Goal: Transaction & Acquisition: Subscribe to service/newsletter

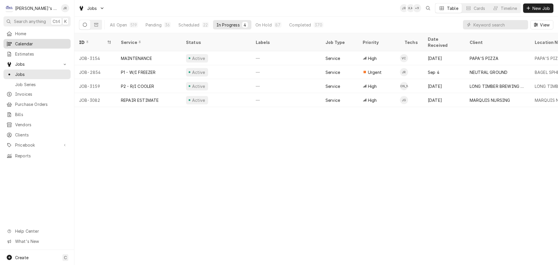
click at [37, 41] on span "Calendar" at bounding box center [41, 44] width 53 height 6
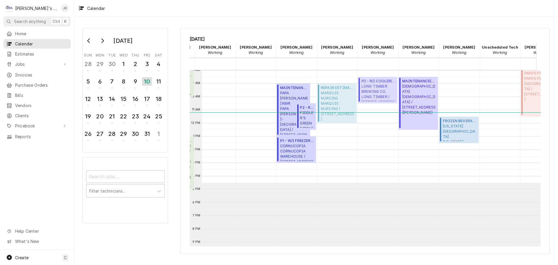
scroll to position [0, 4]
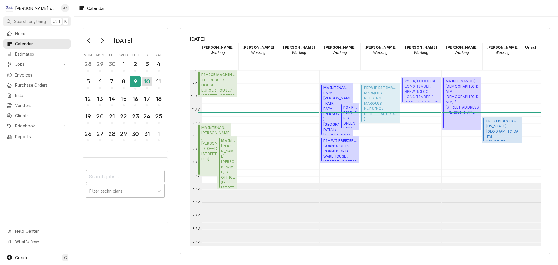
click at [135, 85] on div "9" at bounding box center [135, 81] width 10 height 10
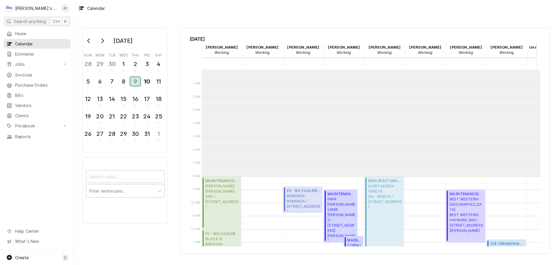
scroll to position [106, 0]
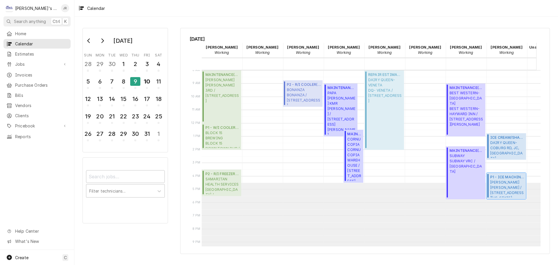
click at [494, 181] on span "MCDONALD'S MCDONALD'S CRESWELL / 375 E OREGON AVE, CRESWELL, OR 97426" at bounding box center [507, 189] width 34 height 18
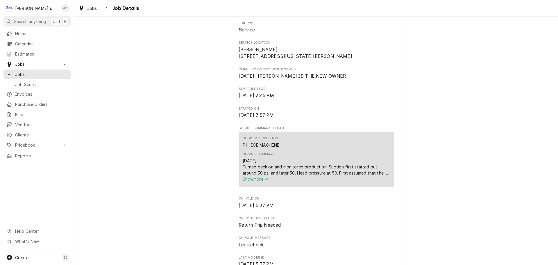
scroll to position [203, 0]
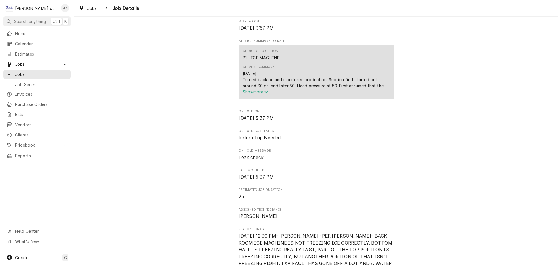
click at [257, 94] on span "Show more" at bounding box center [256, 91] width 26 height 5
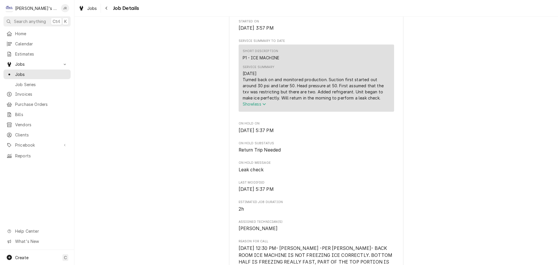
click at [250, 106] on span "Show less" at bounding box center [255, 103] width 24 height 5
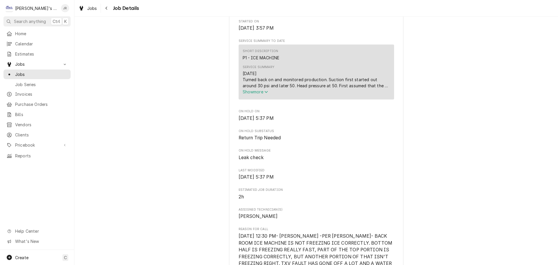
click at [252, 94] on span "Show more" at bounding box center [256, 91] width 26 height 5
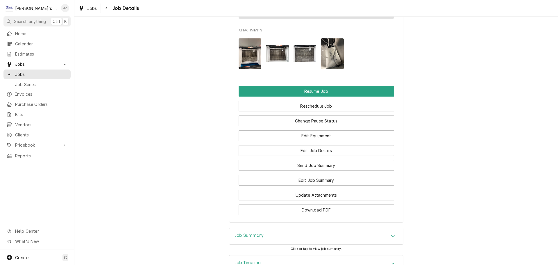
scroll to position [755, 0]
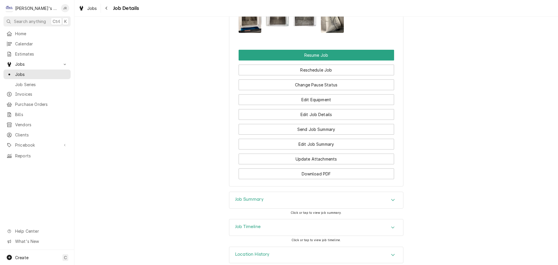
click at [254, 198] on div "Job Summary" at bounding box center [316, 200] width 174 height 16
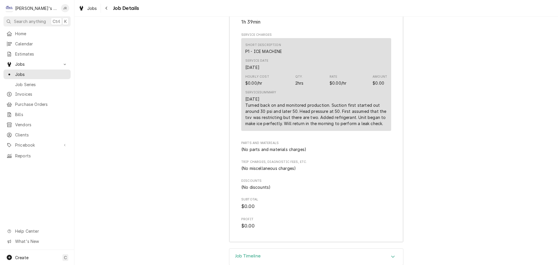
scroll to position [1017, 0]
click at [89, 12] on link "Jobs" at bounding box center [87, 8] width 23 height 10
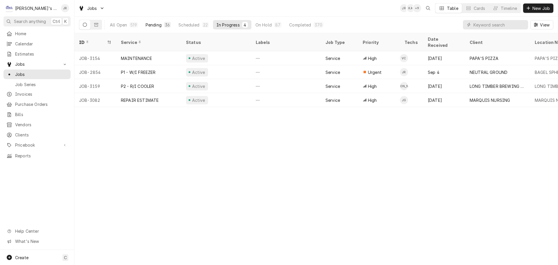
click at [161, 25] on button "Pending 36" at bounding box center [158, 24] width 32 height 9
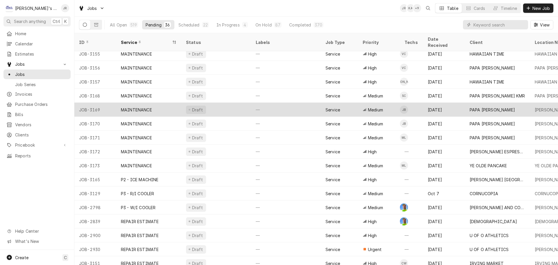
scroll to position [286, 0]
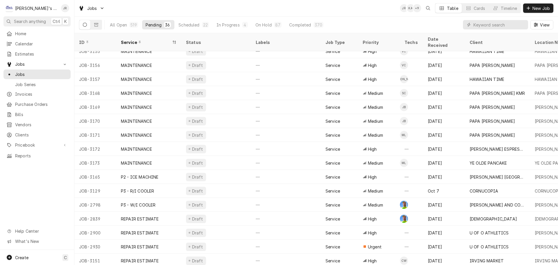
click at [319, 1] on div "Jobs JR KA + 9 Table Cards Timeline New Job" at bounding box center [315, 8] width 483 height 16
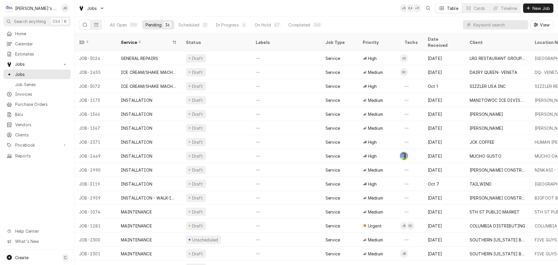
click at [225, 23] on div "In Progress" at bounding box center [227, 25] width 23 height 6
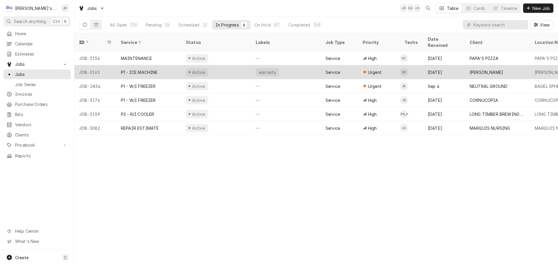
click at [227, 66] on div "Active" at bounding box center [216, 72] width 70 height 14
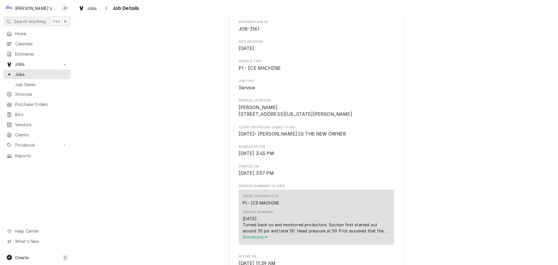
scroll to position [174, 0]
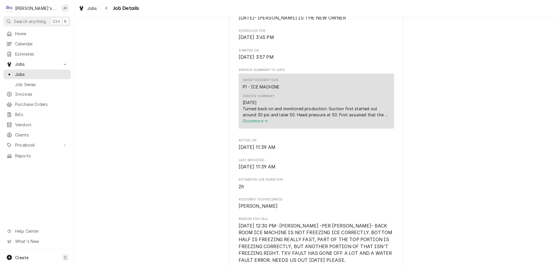
click at [261, 123] on span "Show more" at bounding box center [256, 120] width 26 height 5
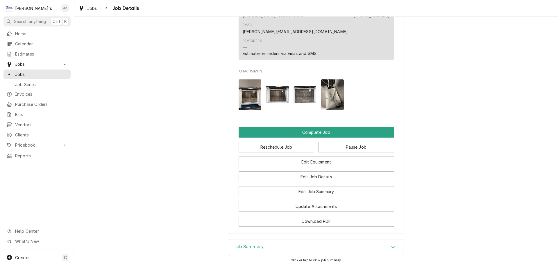
scroll to position [687, 0]
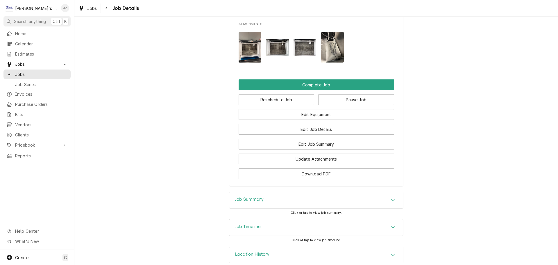
click at [259, 196] on h3 "Job Summary" at bounding box center [249, 199] width 28 height 6
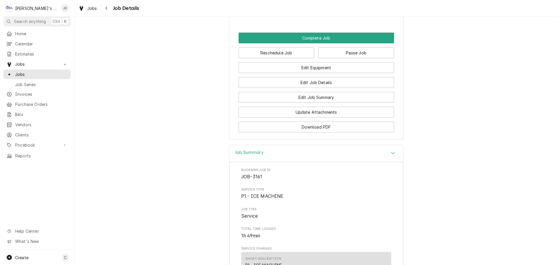
scroll to position [832, 0]
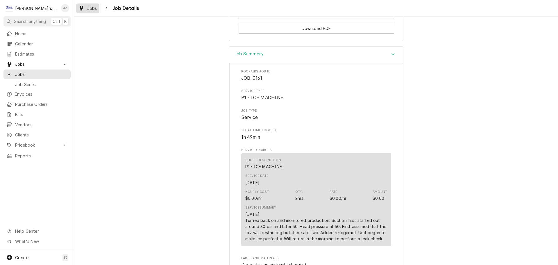
click at [86, 10] on div "Jobs" at bounding box center [87, 8] width 21 height 7
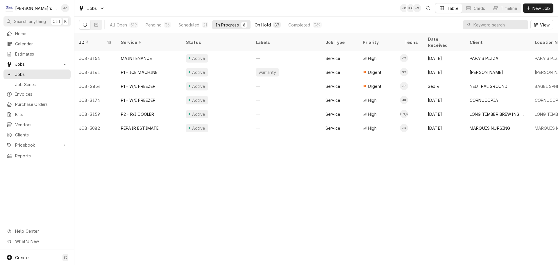
click at [262, 24] on div "On Hold" at bounding box center [263, 25] width 16 height 6
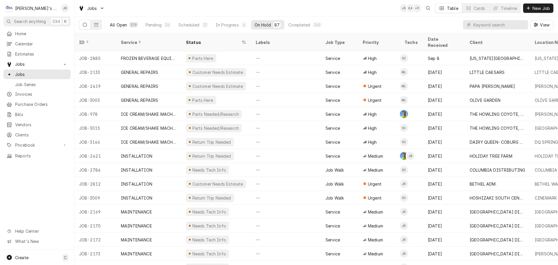
click at [126, 25] on button "All Open 519" at bounding box center [123, 24] width 35 height 9
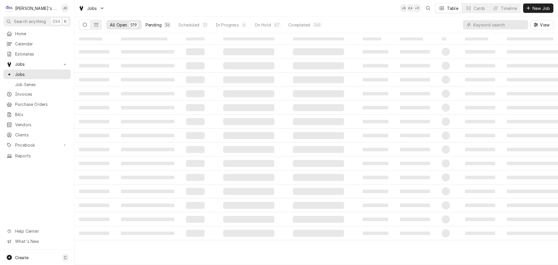
click at [154, 25] on div "Pending" at bounding box center [154, 25] width 16 height 6
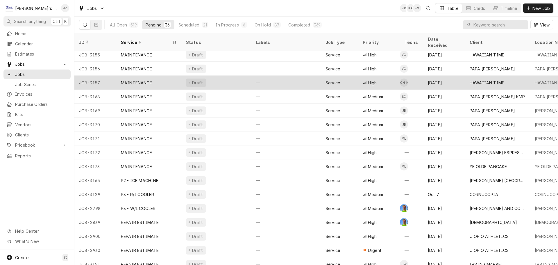
scroll to position [286, 0]
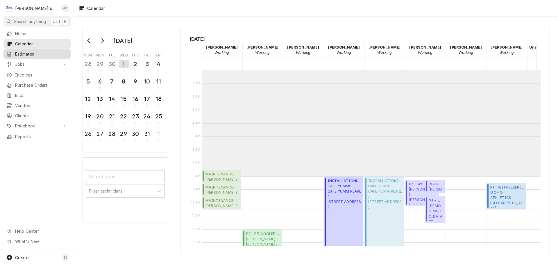
scroll to position [106, 0]
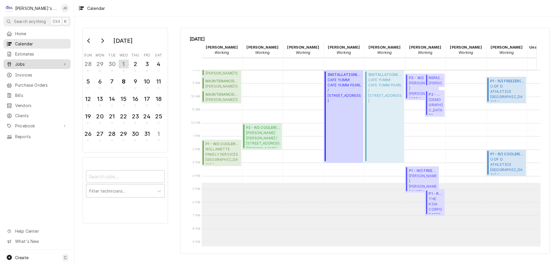
click at [49, 61] on span "Jobs" at bounding box center [37, 64] width 44 height 6
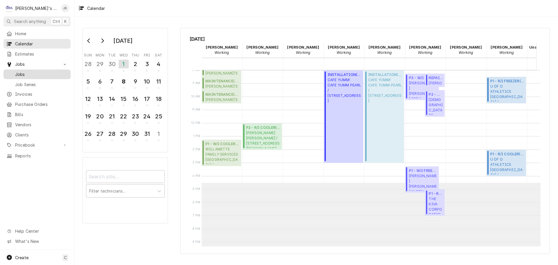
click at [53, 71] on span "Jobs" at bounding box center [41, 74] width 53 height 6
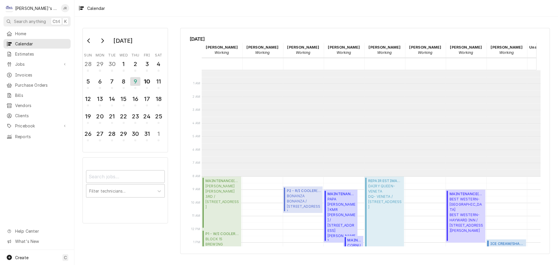
scroll to position [106, 0]
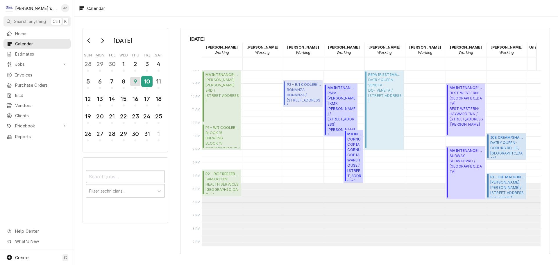
click at [144, 84] on div "10" at bounding box center [147, 81] width 10 height 10
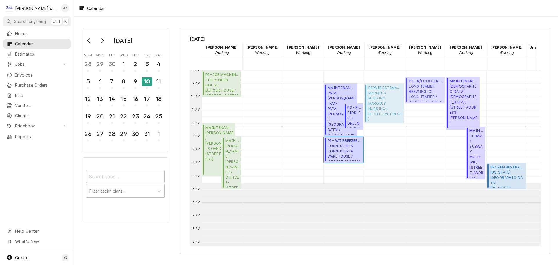
click at [329, 144] on span "CORNUCOPIA CORNUCOPIA WAREHOUSE / 1035 CONGER ST SUITE 6, EUGENE, OR 97402" at bounding box center [344, 152] width 34 height 18
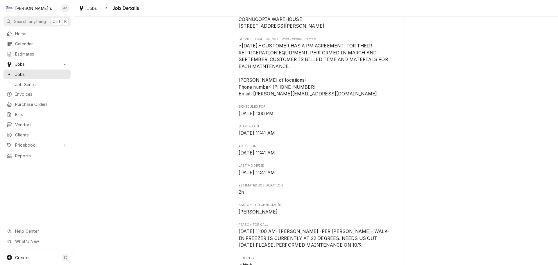
scroll to position [203, 0]
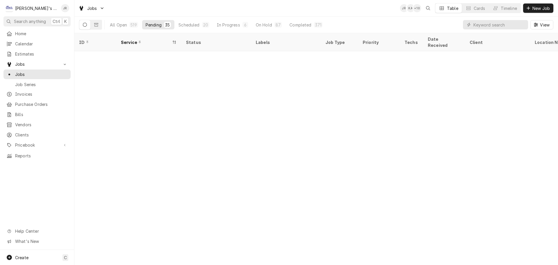
scroll to position [272, 0]
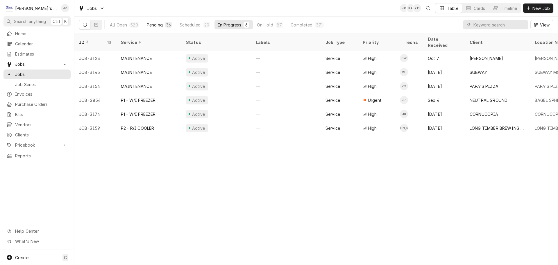
click at [166, 25] on div "36" at bounding box center [168, 25] width 5 height 6
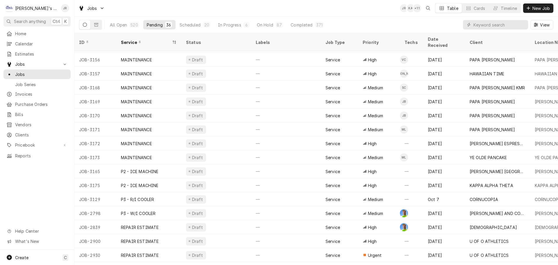
scroll to position [286, 0]
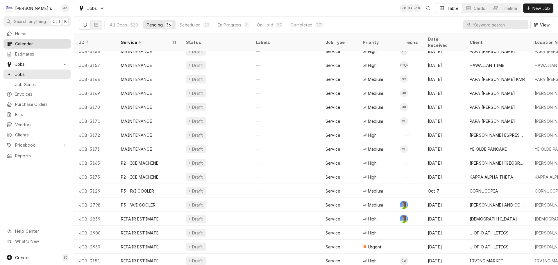
click at [49, 42] on span "Calendar" at bounding box center [41, 44] width 53 height 6
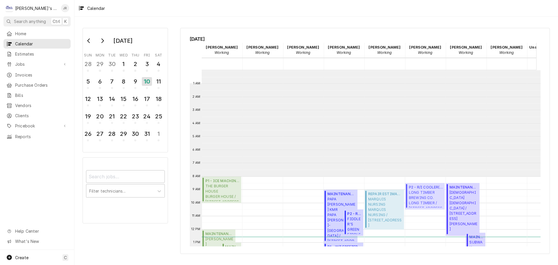
scroll to position [106, 0]
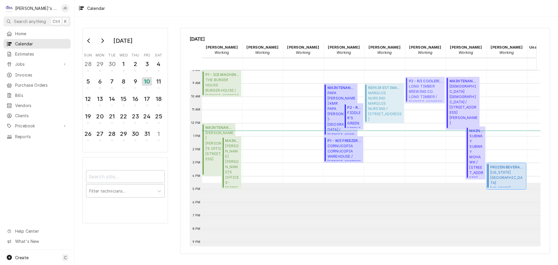
click at [499, 172] on span "TEXAS ROADHOUSE TEXAS ROADHOUSE / 1060 VALLEY RIVER WAY, EUGENE, OR 97401" at bounding box center [507, 179] width 34 height 18
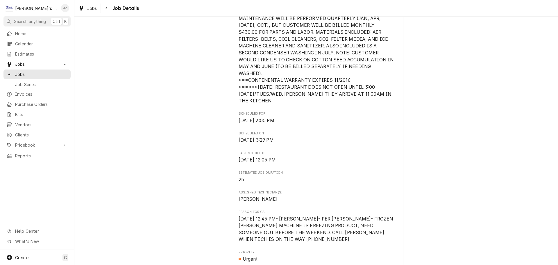
scroll to position [320, 0]
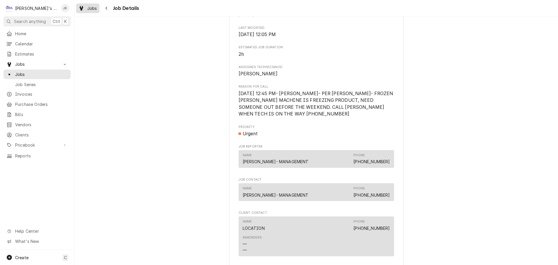
click at [82, 12] on link "Jobs" at bounding box center [87, 8] width 23 height 10
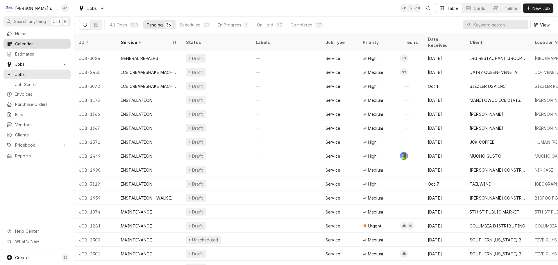
click at [41, 46] on link "Calendar" at bounding box center [36, 44] width 67 height 10
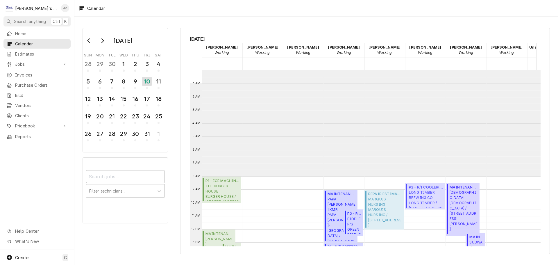
scroll to position [106, 0]
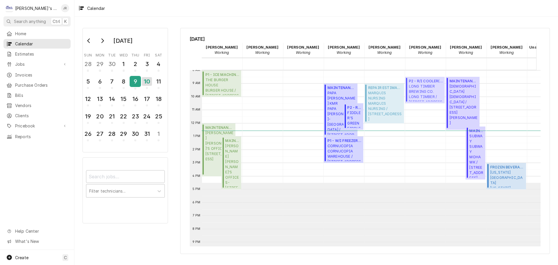
click at [132, 85] on div "9" at bounding box center [135, 81] width 10 height 10
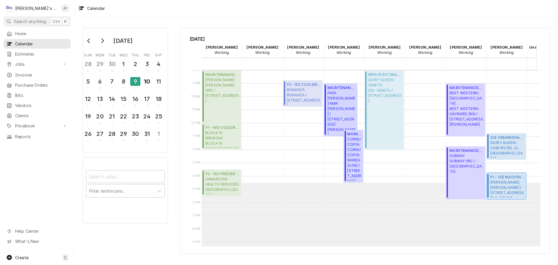
click at [499, 184] on span "MCDONALD'S MCDONALD'S CRESWELL / 375 E OREGON AVE, CRESWELL, OR 97426" at bounding box center [507, 189] width 34 height 18
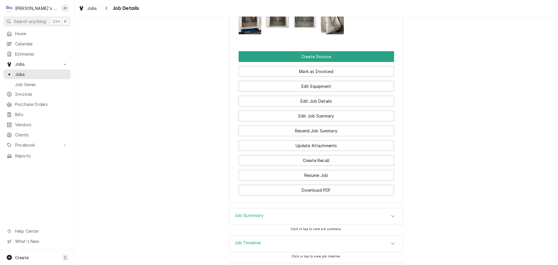
scroll to position [639, 0]
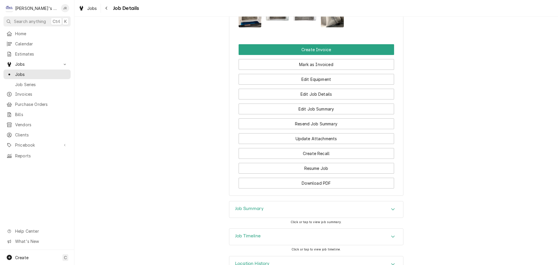
click at [282, 201] on div "Job Summary" at bounding box center [316, 209] width 174 height 16
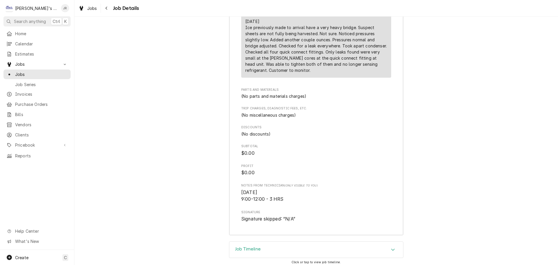
scroll to position [929, 0]
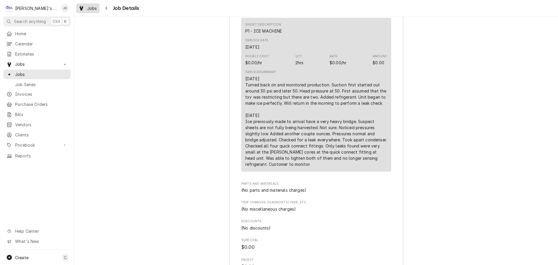
click at [86, 12] on link "Jobs" at bounding box center [87, 8] width 23 height 10
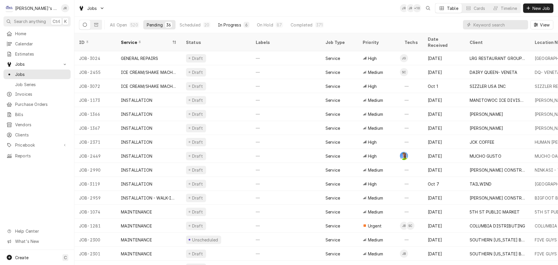
click at [233, 27] on div "In Progress" at bounding box center [229, 25] width 23 height 6
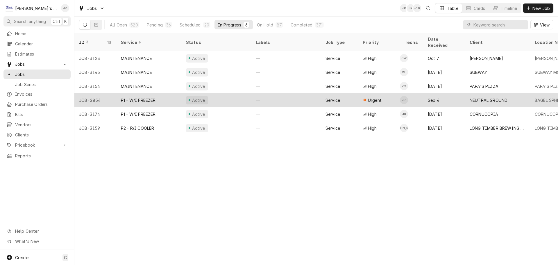
click at [282, 93] on div "—" at bounding box center [286, 100] width 70 height 14
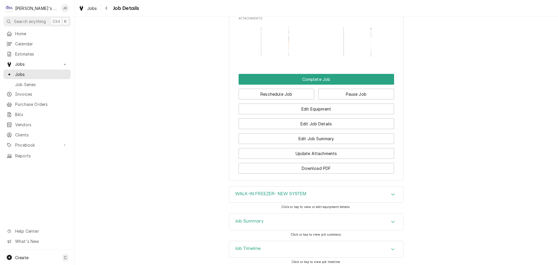
scroll to position [599, 0]
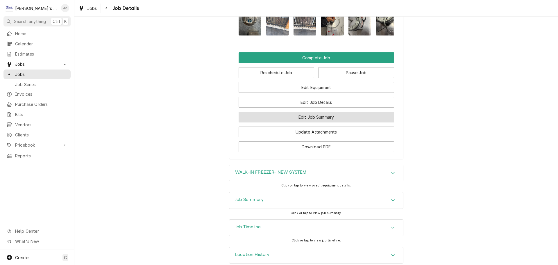
click at [293, 112] on button "Edit Job Summary" at bounding box center [316, 117] width 155 height 11
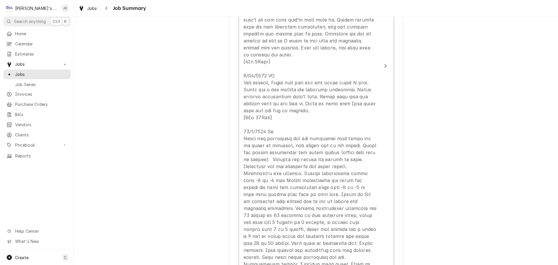
scroll to position [436, 0]
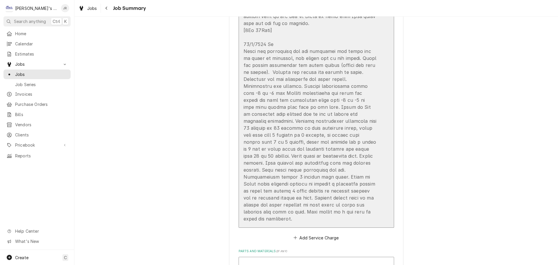
click at [361, 197] on div "Update Line Item" at bounding box center [309, 9] width 133 height 425
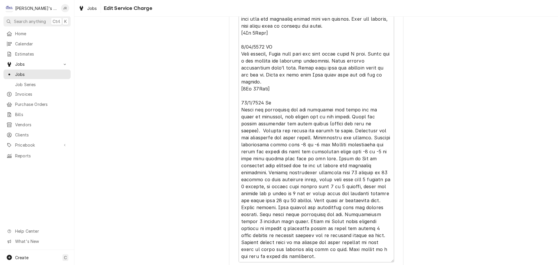
scroll to position [396, 0]
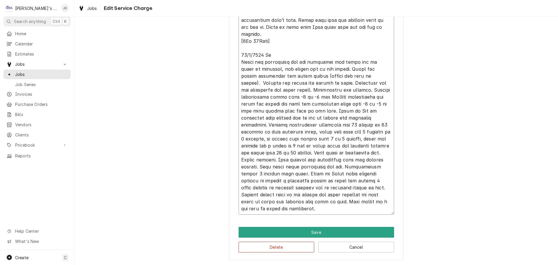
click at [380, 206] on textarea "Service Summary" at bounding box center [316, 24] width 155 height 382
type textarea "x"
type textarea "7/3/6432 LO & IP Dolo sitamet cons adi eli se doeiusm tempori. Utlabore etdolor…"
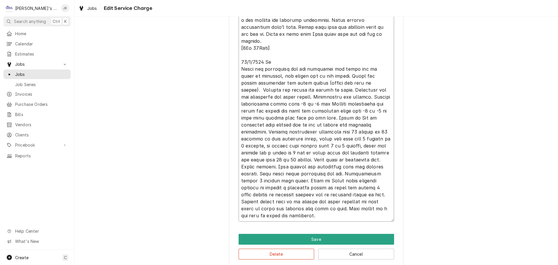
type textarea "x"
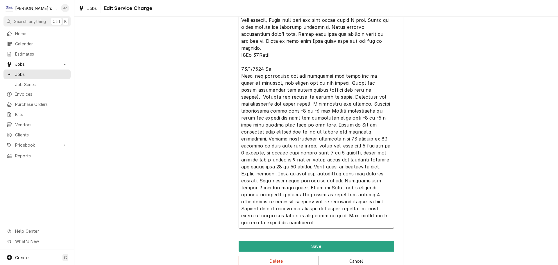
type textarea "7/3/6432 LO & IP Dolo sitamet cons adi eli se doeiusm tempori. Utlabore etdolor…"
type textarea "x"
type textarea "9/5/2025 JA & TP Upon arrival unit was off on defrost lockout. Customer complai…"
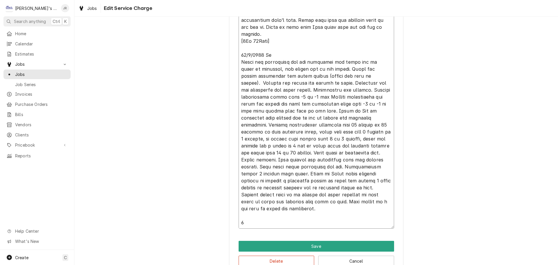
type textarea "x"
type textarea "9/5/2025 JA & TP Upon arrival unit was off on defrost lockout. Customer complai…"
type textarea "x"
type textarea "9/5/2025 JA & TP Upon arrival unit was off on defrost lockout. Customer complai…"
type textarea "x"
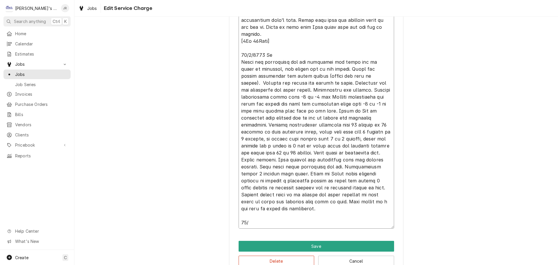
type textarea "9/5/2025 JA & TP Upon arrival unit was off on defrost lockout. Customer complai…"
type textarea "x"
type textarea "9/5/2025 JA & TP Upon arrival unit was off on defrost lockout. Customer complai…"
type textarea "x"
type textarea "9/5/2025 JA & TP Upon arrival unit was off on defrost lockout. Customer complai…"
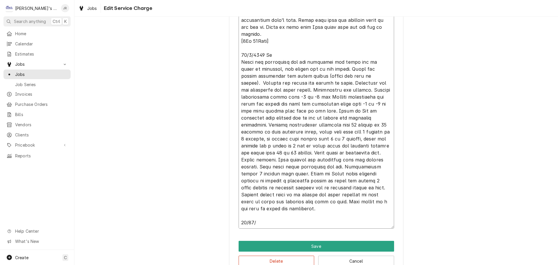
type textarea "x"
type textarea "9/5/2025 JA & TP Upon arrival unit was off on defrost lockout. Customer complai…"
type textarea "x"
type textarea "9/5/2025 JA & TP Upon arrival unit was off on defrost lockout. Customer complai…"
type textarea "x"
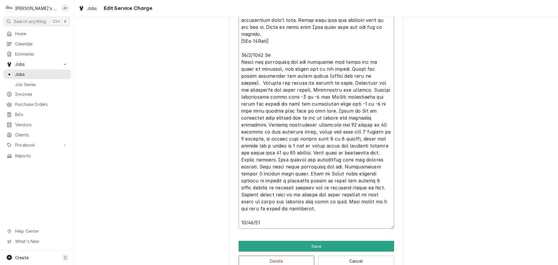
type textarea "9/5/2025 JA & TP Upon arrival unit was off on defrost lockout. Customer complai…"
type textarea "x"
type textarea "9/5/2025 JA & TP Upon arrival unit was off on defrost lockout. Customer complai…"
type textarea "x"
type textarea "9/5/2025 JA & TP Upon arrival unit was off on defrost lockout. Customer complai…"
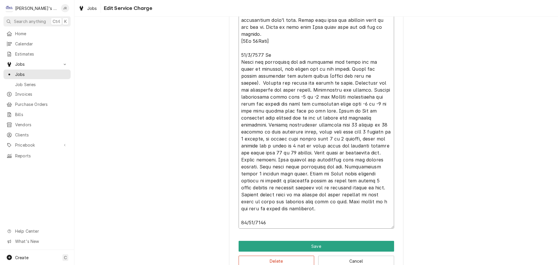
type textarea "x"
type textarea "9/5/2025 JA & TP Upon arrival unit was off on defrost lockout. Customer complai…"
type textarea "x"
type textarea "9/5/2025 JA & TP Upon arrival unit was off on defrost lockout. Customer complai…"
type textarea "x"
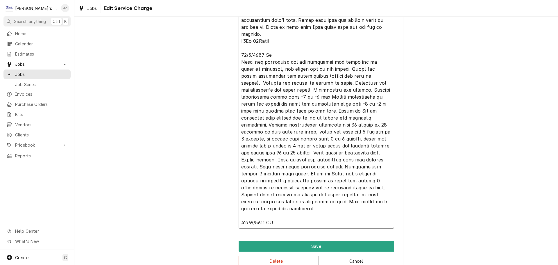
type textarea "9/5/2025 JA & TP Upon arrival unit was off on defrost lockout. Customer complai…"
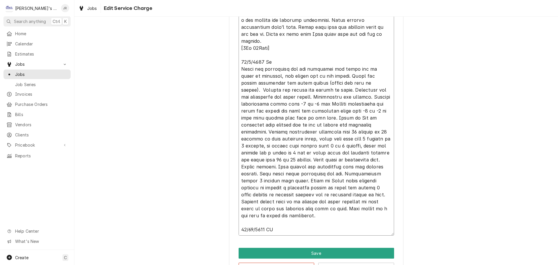
type textarea "x"
type textarea "9/5/2025 JA & TP Upon arrival unit was off on defrost lockout. Customer complai…"
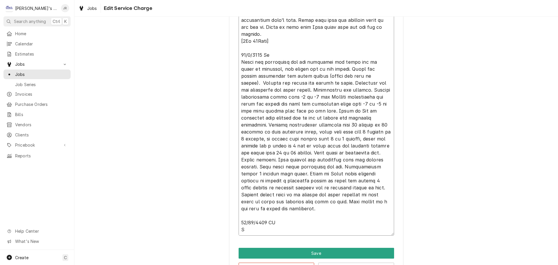
type textarea "x"
type textarea "9/5/2025 JA & TP Upon arrival unit was off on defrost lockout. Customer complai…"
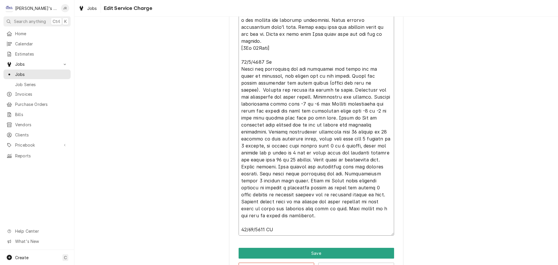
type textarea "x"
type textarea "9/5/2025 JA & TP Upon arrival unit was off on defrost lockout. Customer complai…"
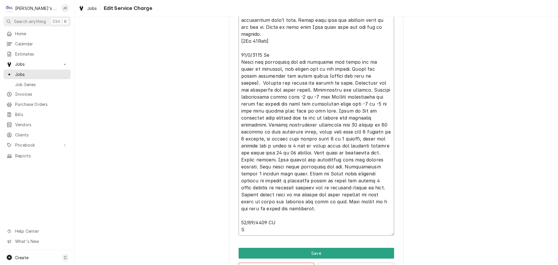
type textarea "x"
type textarea "9/5/2025 JA & TP Upon arrival unit was off on defrost lockout. Customer complai…"
type textarea "x"
type textarea "9/5/2025 JA & TP Upon arrival unit was off on defrost lockout. Customer complai…"
type textarea "x"
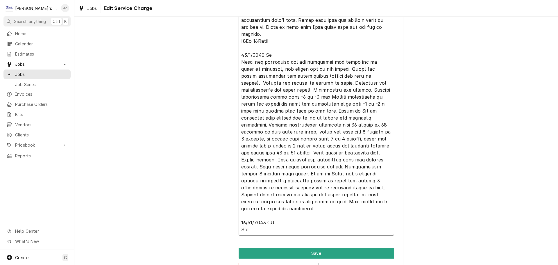
type textarea "9/5/2025 JA & TP Upon arrival unit was off on defrost lockout. Customer complai…"
type textarea "x"
type textarea "9/5/2025 JA & TP Upon arrival unit was off on defrost lockout. Customer complai…"
type textarea "x"
type textarea "9/5/2025 JA & TP Upon arrival unit was off on defrost lockout. Customer complai…"
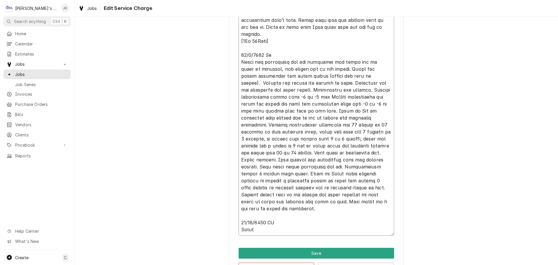
type textarea "x"
type textarea "9/5/2025 JA & TP Upon arrival unit was off on defrost lockout. Customer complai…"
type textarea "x"
type textarea "9/5/2025 JA & TP Upon arrival unit was off on defrost lockout. Customer complai…"
type textarea "x"
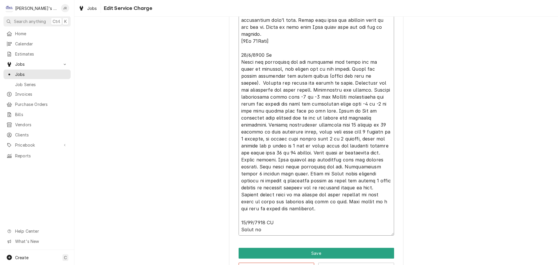
type textarea "9/5/2025 JA & TP Upon arrival unit was off on defrost lockout. Customer complai…"
type textarea "x"
type textarea "9/5/2025 JA & TP Upon arrival unit was off on defrost lockout. Customer complai…"
type textarea "x"
type textarea "9/5/2025 JA & TP Upon arrival unit was off on defrost lockout. Customer complai…"
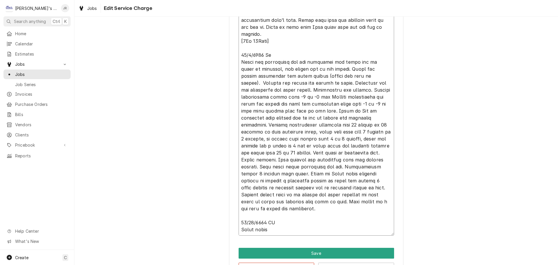
type textarea "x"
type textarea "9/5/2025 JA & TP Upon arrival unit was off on defrost lockout. Customer complai…"
type textarea "x"
type textarea "9/5/2025 JA & TP Upon arrival unit was off on defrost lockout. Customer complai…"
type textarea "x"
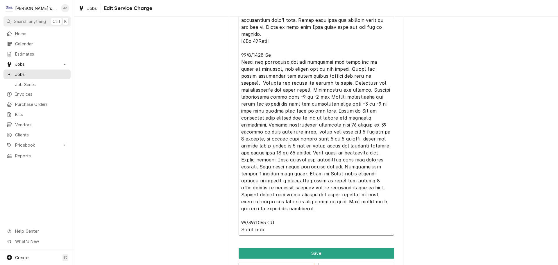
type textarea "9/5/2025 JA & TP Upon arrival unit was off on defrost lockout. Customer complai…"
type textarea "x"
type textarea "9/5/2025 JA & TP Upon arrival unit was off on defrost lockout. Customer complai…"
type textarea "x"
type textarea "9/5/2025 JA & TP Upon arrival unit was off on defrost lockout. Customer complai…"
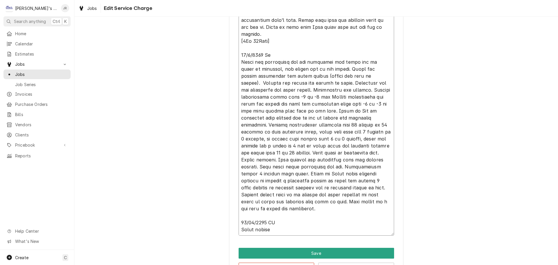
type textarea "x"
type textarea "9/5/2025 JA & TP Upon arrival unit was off on defrost lockout. Customer complai…"
type textarea "x"
type textarea "9/5/2025 JA & TP Upon arrival unit was off on defrost lockout. Customer complai…"
type textarea "x"
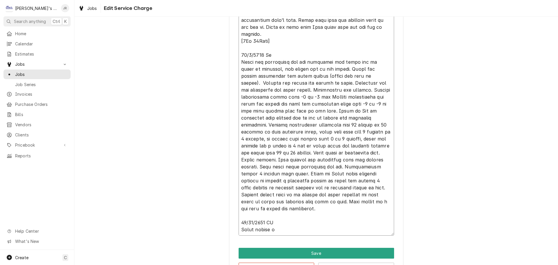
type textarea "9/5/2025 JA & TP Upon arrival unit was off on defrost lockout. Customer complai…"
type textarea "x"
type textarea "9/5/2025 JA & TP Upon arrival unit was off on defrost lockout. Customer complai…"
type textarea "x"
type textarea "9/5/2025 JA & TP Upon arrival unit was off on defrost lockout. Customer complai…"
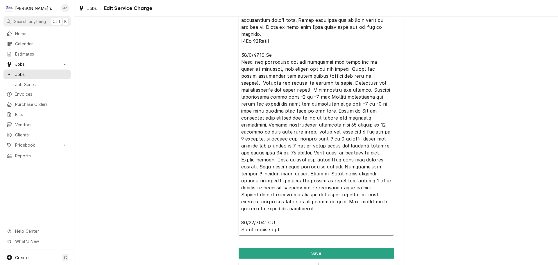
type textarea "x"
type textarea "9/5/2025 JA & TP Upon arrival unit was off on defrost lockout. Customer complai…"
type textarea "x"
type textarea "9/5/2025 JA & TP Upon arrival unit was off on defrost lockout. Customer complai…"
type textarea "x"
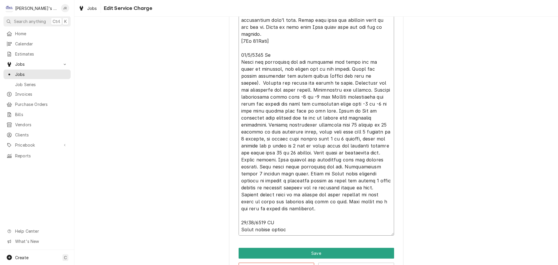
type textarea "9/5/2025 JA & TP Upon arrival unit was off on defrost lockout. Customer complai…"
type textarea "x"
type textarea "9/5/2025 JA & TP Upon arrival unit was off on defrost lockout. Customer complai…"
type textarea "x"
type textarea "9/5/2025 JA & TP Upon arrival unit was off on defrost lockout. Customer complai…"
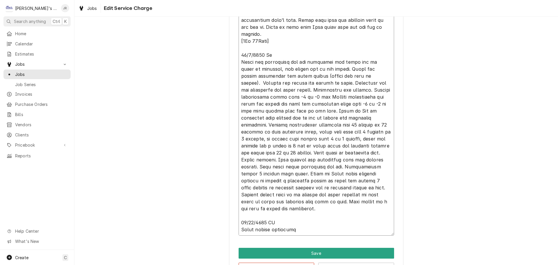
type textarea "x"
type textarea "9/5/2025 JA & TP Upon arrival unit was off on defrost lockout. Customer complai…"
type textarea "x"
type textarea "9/5/2025 JA & TP Upon arrival unit was off on defrost lockout. Customer complai…"
type textarea "x"
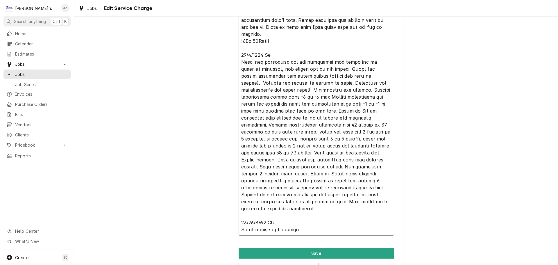
type textarea "9/5/2025 JA & TP Upon arrival unit was off on defrost lockout. Customer complai…"
type textarea "x"
type textarea "9/5/2025 JA & TP Upon arrival unit was off on defrost lockout. Customer complai…"
type textarea "x"
type textarea "9/5/2025 JA & TP Upon arrival unit was off on defrost lockout. Customer complai…"
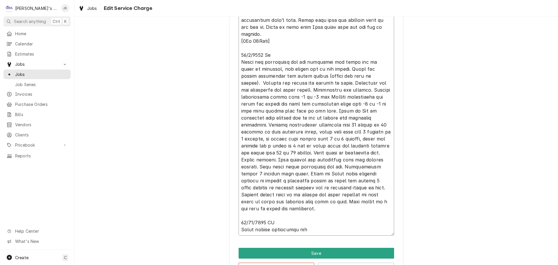
type textarea "x"
type textarea "9/5/2025 JA & TP Upon arrival unit was off on defrost lockout. Customer complai…"
type textarea "x"
type textarea "9/5/2025 JA & TP Upon arrival unit was off on defrost lockout. Customer complai…"
type textarea "x"
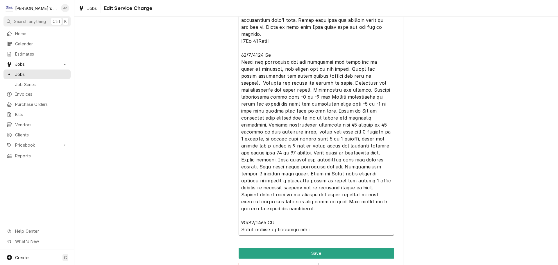
type textarea "9/5/2025 JA & TP Upon arrival unit was off on defrost lockout. Customer complai…"
type textarea "x"
type textarea "9/5/2025 JA & TP Upon arrival unit was off on defrost lockout. Customer complai…"
type textarea "x"
type textarea "9/5/2025 JA & TP Upon arrival unit was off on defrost lockout. Customer complai…"
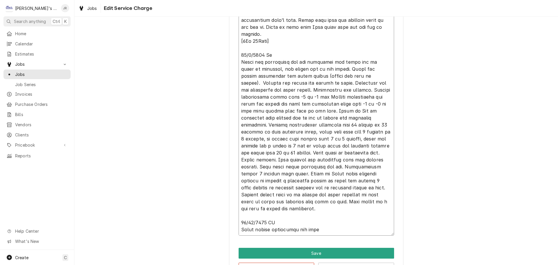
type textarea "x"
type textarea "9/5/2025 JA & TP Upon arrival unit was off on defrost lockout. Customer complai…"
type textarea "x"
type textarea "9/5/2025 JA & TP Upon arrival unit was off on defrost lockout. Customer complai…"
type textarea "x"
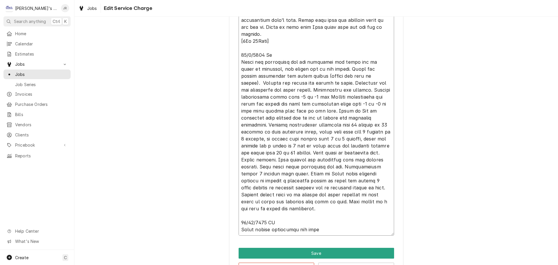
type textarea "9/5/2025 JA & TP Upon arrival unit was off on defrost lockout. Customer complai…"
type textarea "x"
type textarea "9/5/2025 JA & TP Upon arrival unit was off on defrost lockout. Customer complai…"
type textarea "x"
type textarea "9/5/2025 JA & TP Upon arrival unit was off on defrost lockout. Customer complai…"
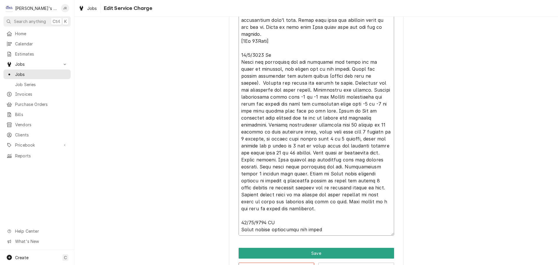
type textarea "x"
type textarea "9/5/2025 JA & TP Upon arrival unit was off on defrost lockout. Customer complai…"
type textarea "x"
type textarea "9/5/2025 JA & TP Upon arrival unit was off on defrost lockout. Customer complai…"
type textarea "x"
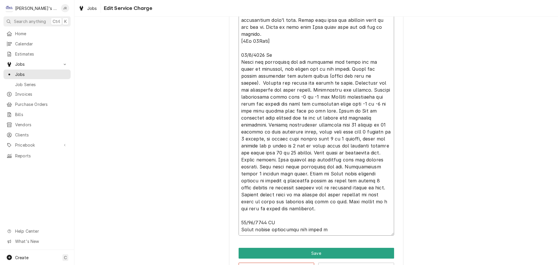
type textarea "9/5/2025 JA & TP Upon arrival unit was off on defrost lockout. Customer complai…"
type textarea "x"
type textarea "9/5/2025 JA & TP Upon arrival unit was off on defrost lockout. Customer complai…"
type textarea "x"
type textarea "9/5/2025 JA & TP Upon arrival unit was off on defrost lockout. Customer complai…"
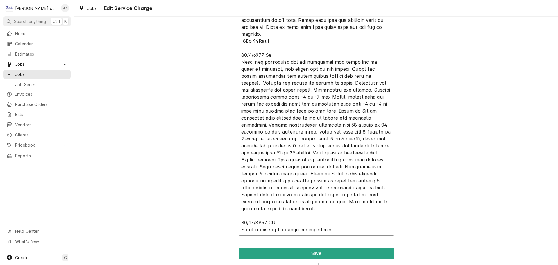
type textarea "x"
type textarea "9/5/2025 JA & TP Upon arrival unit was off on defrost lockout. Customer complai…"
type textarea "x"
type textarea "9/5/2025 JA & TP Upon arrival unit was off on defrost lockout. Customer complai…"
type textarea "x"
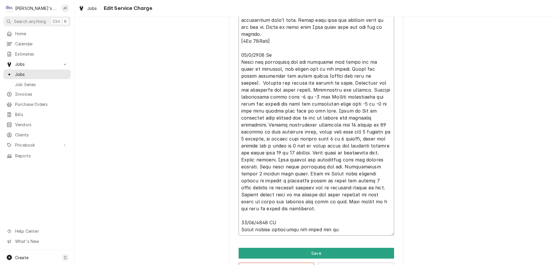
type textarea "9/5/2025 JA & TP Upon arrival unit was off on defrost lockout. Customer complai…"
type textarea "x"
type textarea "9/5/2025 JA & TP Upon arrival unit was off on defrost lockout. Customer complai…"
type textarea "x"
type textarea "9/5/2025 JA & TP Upon arrival unit was off on defrost lockout. Customer complai…"
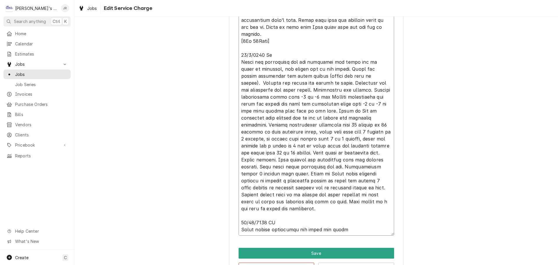
type textarea "x"
type textarea "9/5/2025 JA & TP Upon arrival unit was off on defrost lockout. Customer complai…"
type textarea "x"
type textarea "9/5/2025 JA & TP Upon arrival unit was off on defrost lockout. Customer complai…"
type textarea "x"
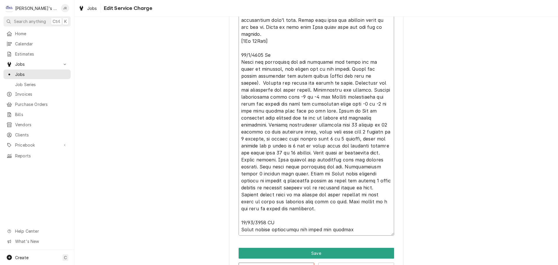
type textarea "9/5/2025 JA & TP Upon arrival unit was off on defrost lockout. Customer complai…"
type textarea "x"
type textarea "9/5/2025 JA & TP Upon arrival unit was off on defrost lockout. Customer complai…"
type textarea "x"
type textarea "9/5/2025 JA & TP Upon arrival unit was off on defrost lockout. Customer complai…"
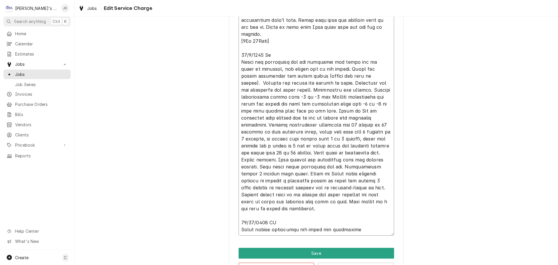
type textarea "x"
type textarea "9/5/2025 JA & TP Upon arrival unit was off on defrost lockout. Customer complai…"
type textarea "x"
type textarea "9/5/2025 JA & TP Upon arrival unit was off on defrost lockout. Customer complai…"
type textarea "x"
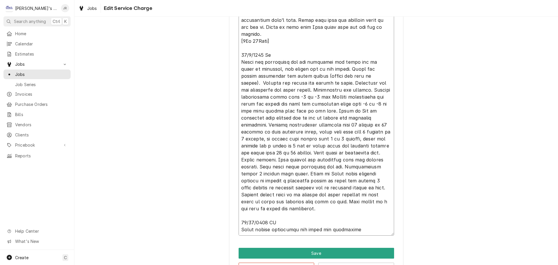
type textarea "9/5/2025 JA & TP Upon arrival unit was off on defrost lockout. Customer complai…"
type textarea "x"
type textarea "9/5/2025 JA & TP Upon arrival unit was off on defrost lockout. Customer complai…"
type textarea "x"
type textarea "9/5/2025 JA & TP Upon arrival unit was off on defrost lockout. Customer complai…"
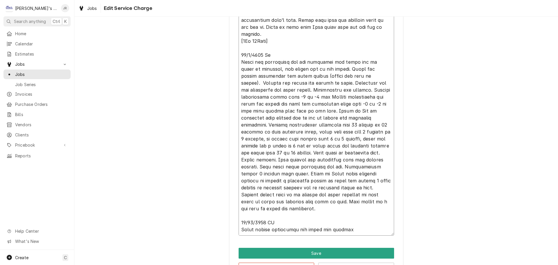
type textarea "x"
type textarea "9/5/2025 JA & TP Upon arrival unit was off on defrost lockout. Customer complai…"
type textarea "x"
type textarea "9/5/2025 JA & TP Upon arrival unit was off on defrost lockout. Customer complai…"
type textarea "x"
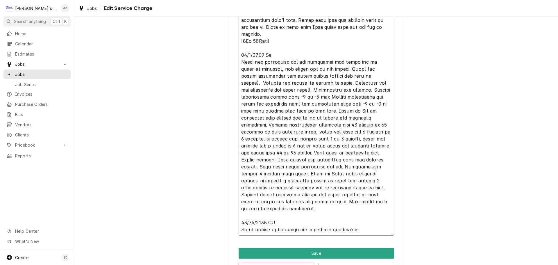
type textarea "9/5/2025 JA & TP Upon arrival unit was off on defrost lockout. Customer complai…"
type textarea "x"
type textarea "9/5/2025 JA & TP Upon arrival unit was off on defrost lockout. Customer complai…"
type textarea "x"
type textarea "9/5/2025 JA & TP Upon arrival unit was off on defrost lockout. Customer complai…"
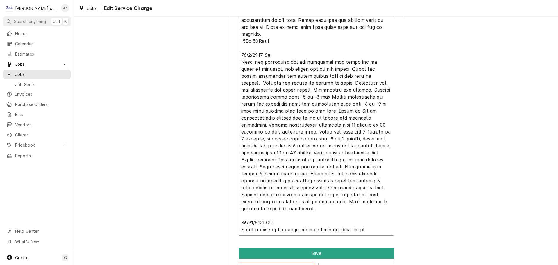
type textarea "x"
type textarea "9/5/2025 JA & TP Upon arrival unit was off on defrost lockout. Customer complai…"
type textarea "x"
type textarea "9/5/2025 JA & TP Upon arrival unit was off on defrost lockout. Customer complai…"
type textarea "x"
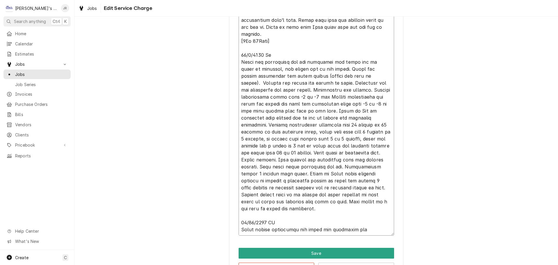
type textarea "9/5/2025 JA & TP Upon arrival unit was off on defrost lockout. Customer complai…"
type textarea "x"
type textarea "9/5/2025 JA & TP Upon arrival unit was off on defrost lockout. Customer complai…"
type textarea "x"
type textarea "9/5/2025 JA & TP Upon arrival unit was off on defrost lockout. Customer complai…"
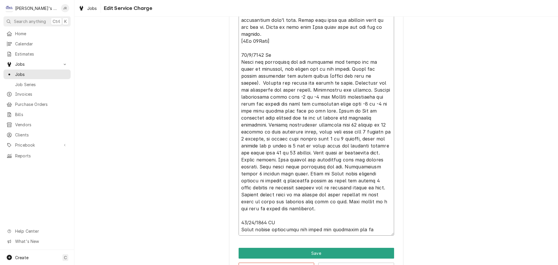
type textarea "x"
type textarea "9/5/2025 JA & TP Upon arrival unit was off on defrost lockout. Customer complai…"
type textarea "x"
type textarea "9/5/2025 JA & TP Upon arrival unit was off on defrost lockout. Customer complai…"
type textarea "x"
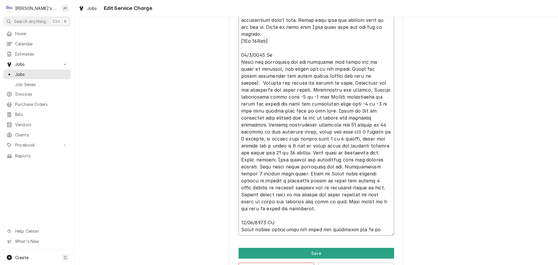
type textarea "9/5/2025 JA & TP Upon arrival unit was off on defrost lockout. Customer complai…"
type textarea "x"
type textarea "9/5/2025 JA & TP Upon arrival unit was off on defrost lockout. Customer complai…"
type textarea "x"
type textarea "9/5/2025 JA & TP Upon arrival unit was off on defrost lockout. Customer complai…"
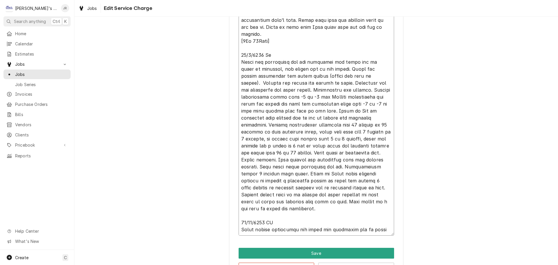
type textarea "x"
type textarea "9/5/2025 JA & TP Upon arrival unit was off on defrost lockout. Customer complai…"
type textarea "x"
type textarea "9/5/2025 JA & TP Upon arrival unit was off on defrost lockout. Customer complai…"
type textarea "x"
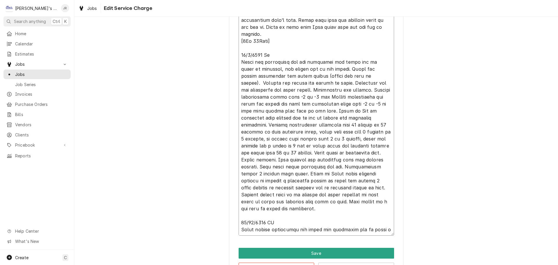
type textarea "9/5/2025 JA & TP Upon arrival unit was off on defrost lockout. Customer complai…"
type textarea "x"
type textarea "9/5/2025 JA & TP Upon arrival unit was off on defrost lockout. Customer complai…"
type textarea "x"
type textarea "9/5/2025 JA & TP Upon arrival unit was off on defrost lockout. Customer complai…"
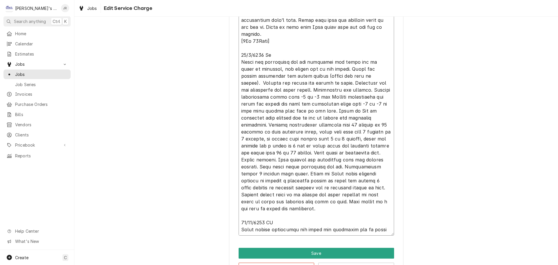
type textarea "x"
type textarea "9/5/2025 JA & TP Upon arrival unit was off on defrost lockout. Customer complai…"
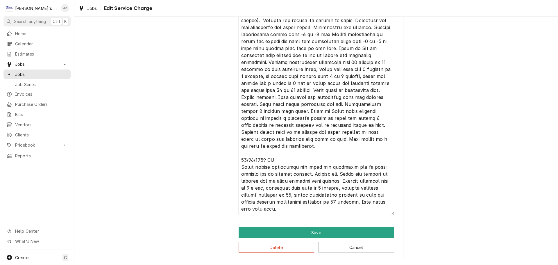
scroll to position [459, 0]
click at [332, 235] on button "Save" at bounding box center [316, 232] width 155 height 11
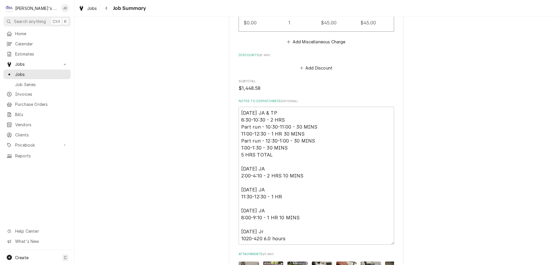
scroll to position [1104, 0]
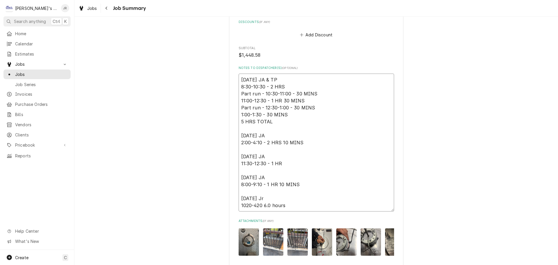
click at [292, 198] on textarea "9/5/2025 JA & TP 8:30-10:30 - 2 HRS Part run - 10:30-11:00 - 30 MINS 11:00-12:3…" at bounding box center [316, 143] width 155 height 138
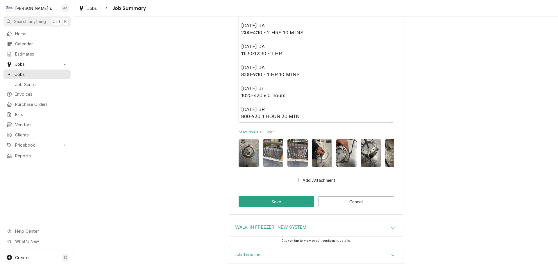
scroll to position [1218, 0]
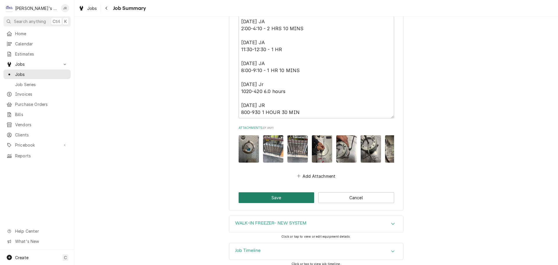
click at [266, 192] on button "Save" at bounding box center [277, 197] width 76 height 11
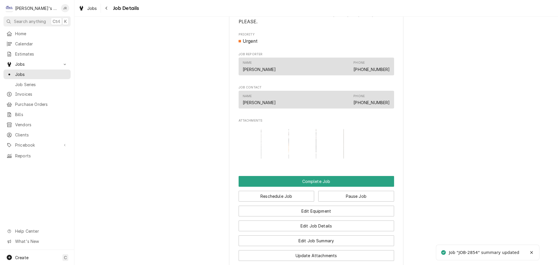
scroll to position [552, 0]
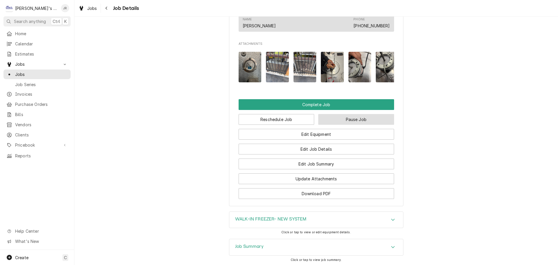
click at [327, 114] on button "Pause Job" at bounding box center [356, 119] width 76 height 11
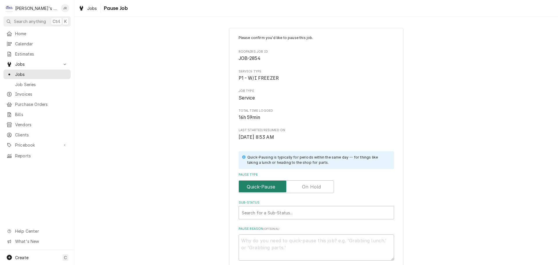
click at [298, 189] on input "Pause Type" at bounding box center [286, 186] width 90 height 13
checkbox input "true"
click at [293, 209] on div "Sub-Status" at bounding box center [316, 212] width 149 height 10
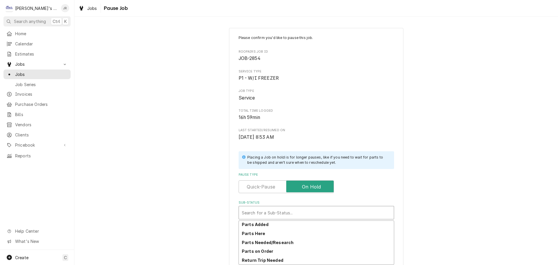
scroll to position [58, 0]
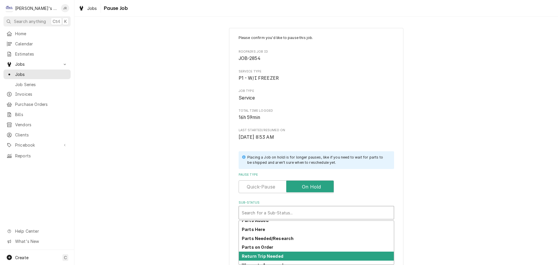
click at [287, 258] on div "Return Trip Needed" at bounding box center [316, 255] width 155 height 9
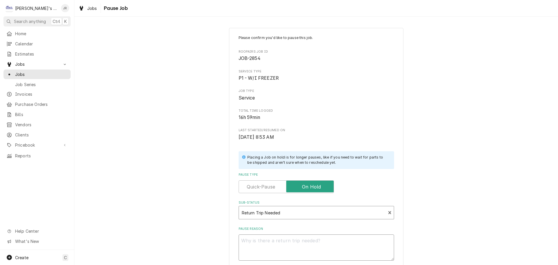
click at [291, 242] on textarea "Pause Reason" at bounding box center [316, 247] width 155 height 26
type textarea "x"
type textarea "C"
type textarea "x"
type textarea "CH"
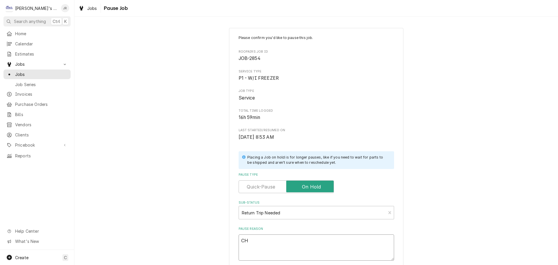
type textarea "x"
type textarea "CHE"
type textarea "x"
type textarea "CHEC"
type textarea "x"
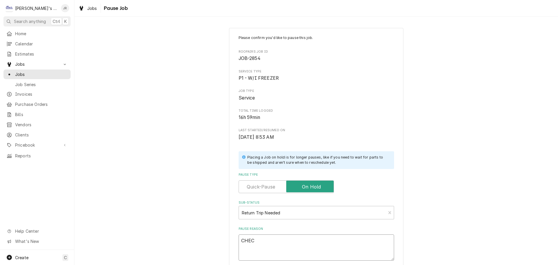
type textarea "CHECK"
type textarea "x"
type textarea "CHECK"
type textarea "x"
type textarea "CHECK U"
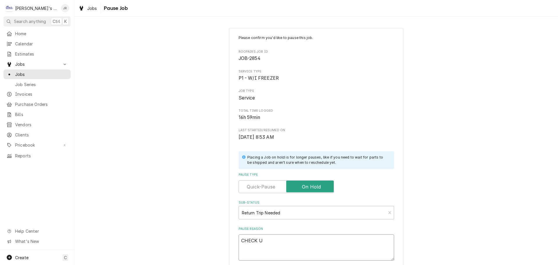
type textarea "x"
type textarea "CHECK UN"
type textarea "x"
type textarea "CHECK UNI"
type textarea "x"
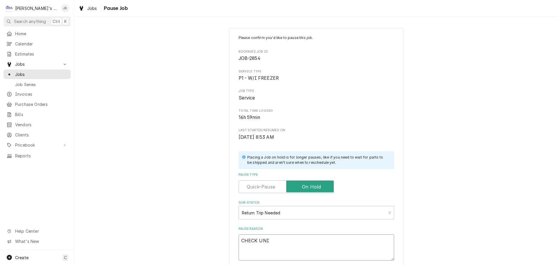
type textarea "CHECK UNIT"
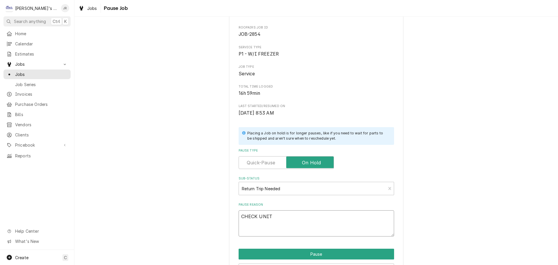
scroll to position [61, 0]
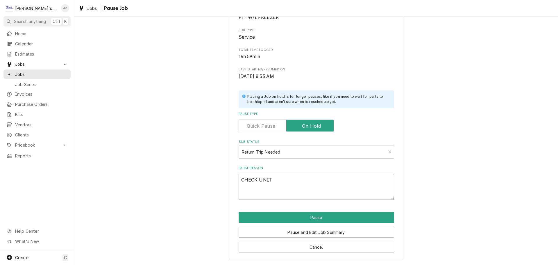
type textarea "x"
type textarea "CHECK UNI"
type textarea "x"
type textarea "CHECK UN"
type textarea "x"
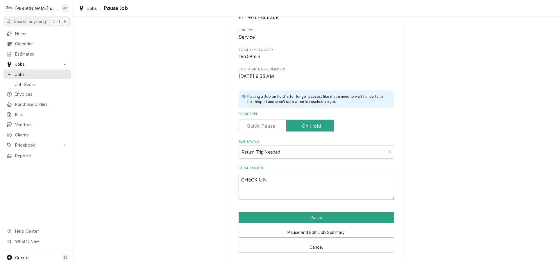
type textarea "CHECK U"
type textarea "x"
type textarea "CHECK"
type textarea "x"
type textarea "CHECK I"
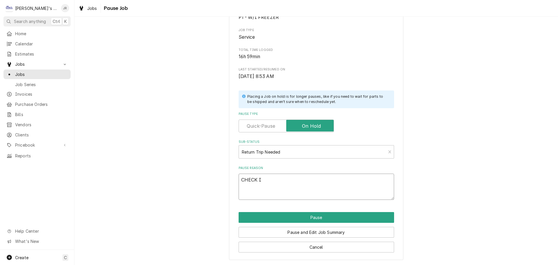
type textarea "x"
type textarea "CHECK IC"
type textarea "x"
type textarea "CHECK ICE"
click at [304, 220] on button "Pause" at bounding box center [316, 217] width 155 height 11
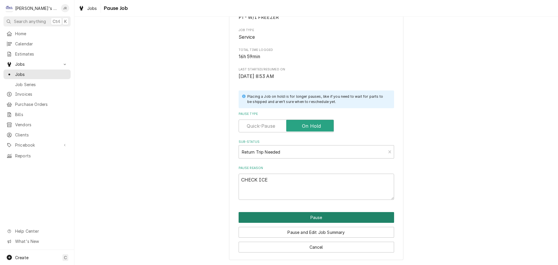
type textarea "x"
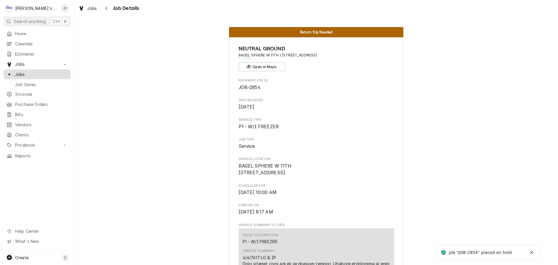
click at [55, 76] on link "Jobs" at bounding box center [36, 74] width 67 height 10
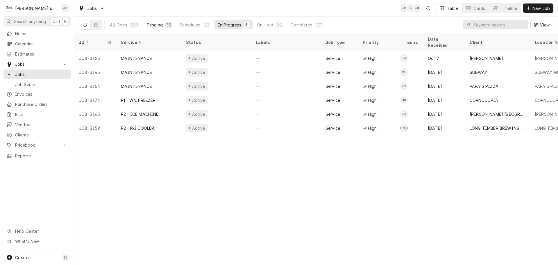
click at [152, 27] on div "Pending" at bounding box center [155, 25] width 16 height 6
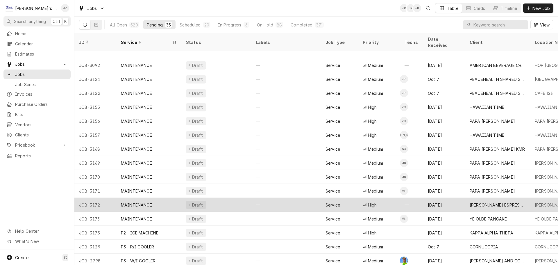
scroll to position [258, 0]
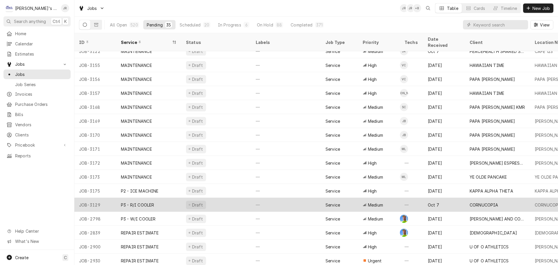
click at [231, 200] on div "Draft" at bounding box center [216, 205] width 70 height 14
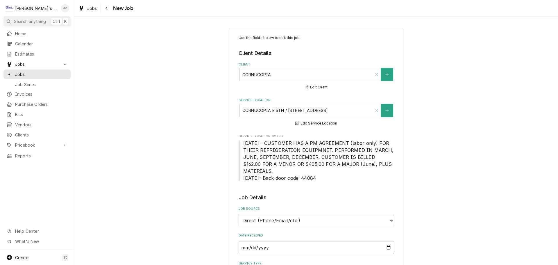
type textarea "x"
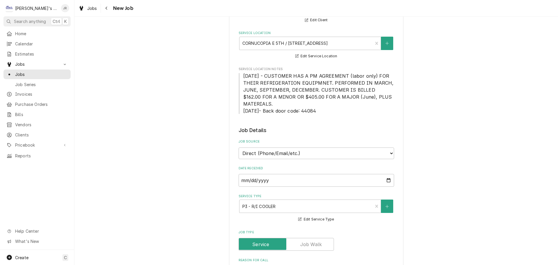
scroll to position [58, 0]
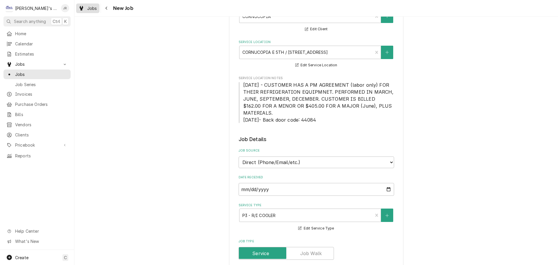
click at [86, 12] on link "Jobs" at bounding box center [87, 8] width 23 height 10
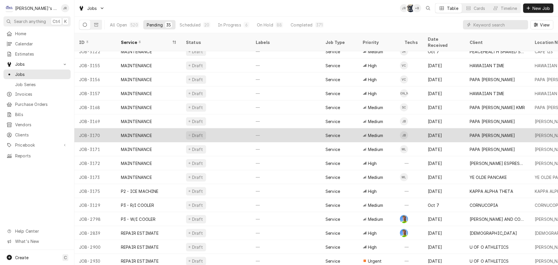
scroll to position [258, 0]
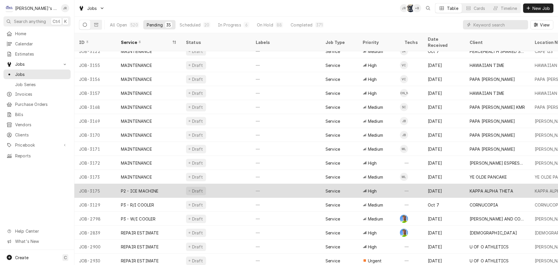
click at [234, 184] on div "Draft" at bounding box center [216, 191] width 70 height 14
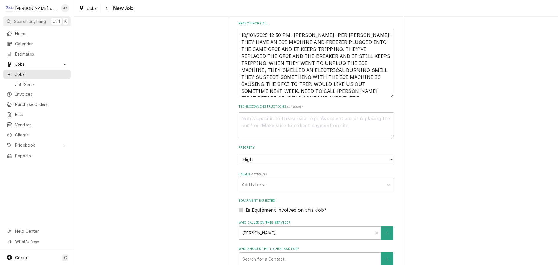
scroll to position [249, 0]
click at [277, 83] on textarea "10/101/2025 12:30 PM- [PERSON_NAME] -PER [PERSON_NAME]- THEY HAVE AN ICE MACHIN…" at bounding box center [316, 63] width 155 height 68
click at [253, 36] on textarea "10/101/2025 12:30 PM- KASSIE -PER DIANE- THEY HAVE AN ICE MACHINE AND FREEZER P…" at bounding box center [316, 63] width 155 height 68
type textarea "x"
type textarea "10/10/2025 12:30 PM- KASSIE -PER DIANE- THEY HAVE AN ICE MACHINE AND FREEZER PL…"
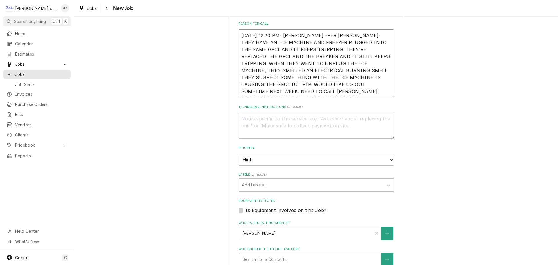
type textarea "x"
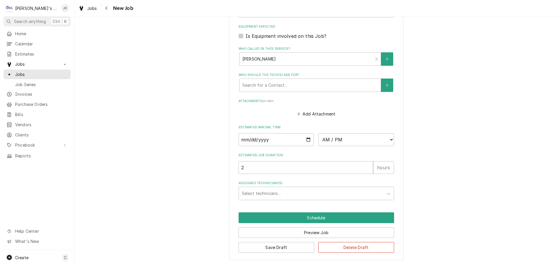
scroll to position [423, 0]
type textarea "10/10/2025 12:30 PM- KASSIE -PER DIANE- THEY HAVE AN ICE MACHINE AND FREEZER PL…"
click at [86, 9] on div "Jobs" at bounding box center [87, 8] width 21 height 7
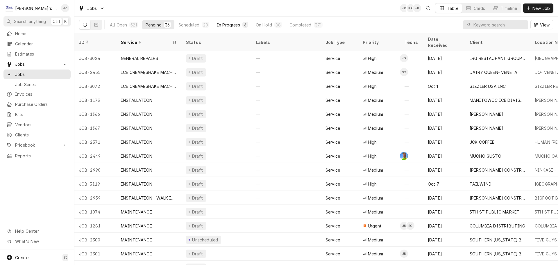
click at [221, 26] on div "In Progress" at bounding box center [228, 25] width 23 height 6
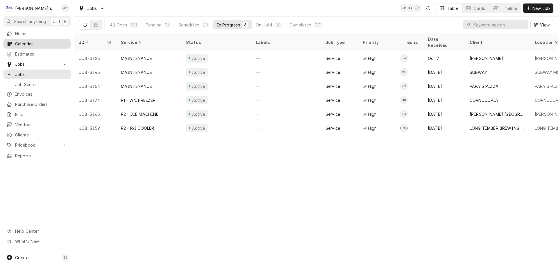
click at [49, 43] on span "Calendar" at bounding box center [41, 44] width 53 height 6
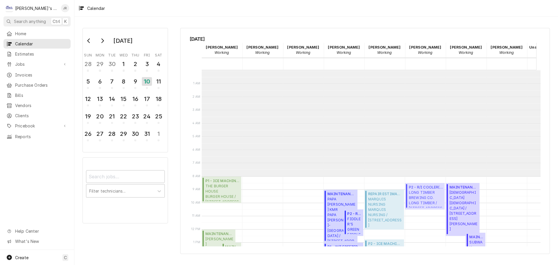
scroll to position [106, 0]
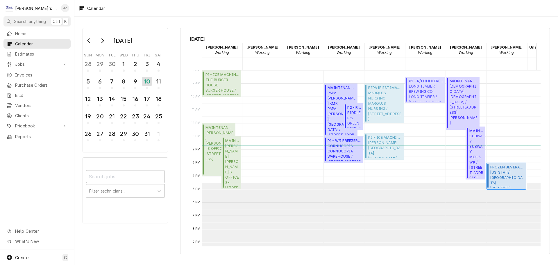
click at [505, 171] on span "TEXAS ROADHOUSE TEXAS ROADHOUSE / 1060 VALLEY RIVER WAY, EUGENE, OR 97401" at bounding box center [507, 179] width 34 height 18
click at [49, 55] on span "Estimates" at bounding box center [41, 54] width 53 height 6
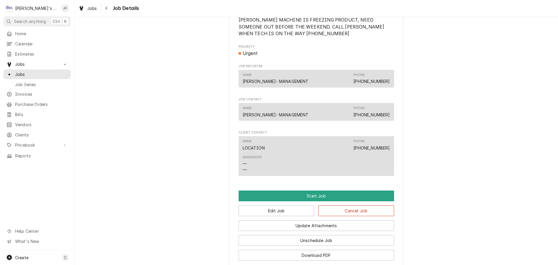
scroll to position [463, 0]
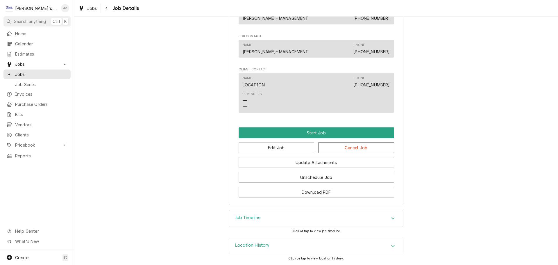
click at [301, 218] on div "Job Timeline" at bounding box center [316, 218] width 174 height 16
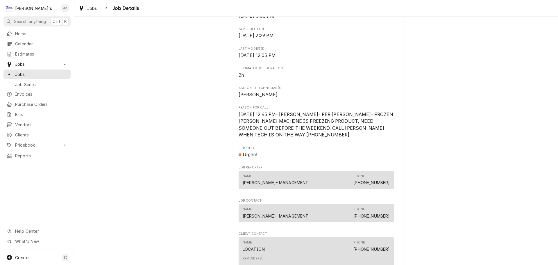
scroll to position [288, 0]
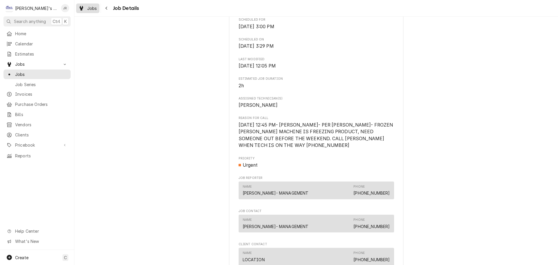
click at [92, 8] on span "Jobs" at bounding box center [92, 8] width 10 height 6
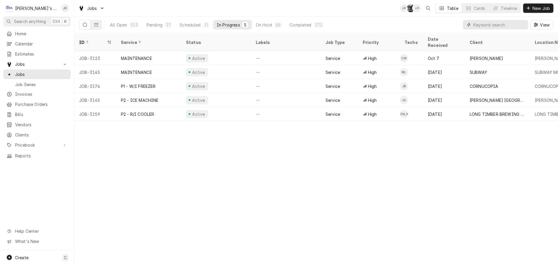
click at [522, 25] on input "Dynamic Content Wrapper" at bounding box center [499, 24] width 52 height 9
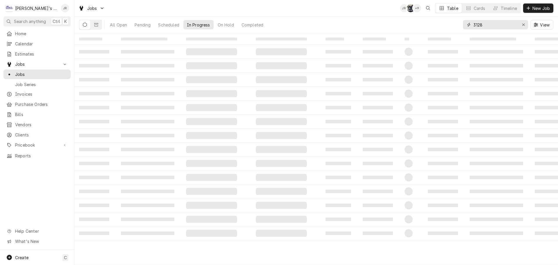
type input "3128"
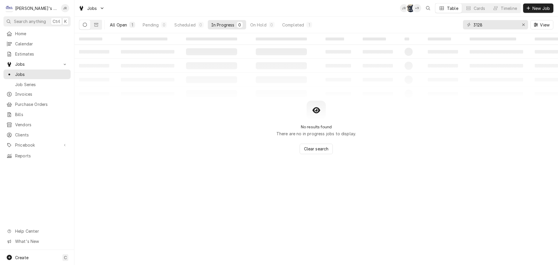
click at [119, 26] on div "All Open" at bounding box center [118, 25] width 17 height 6
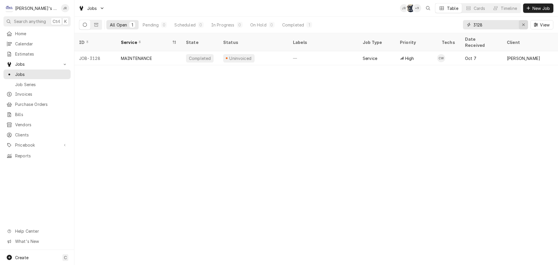
click at [523, 27] on div "Erase input" at bounding box center [523, 25] width 6 height 6
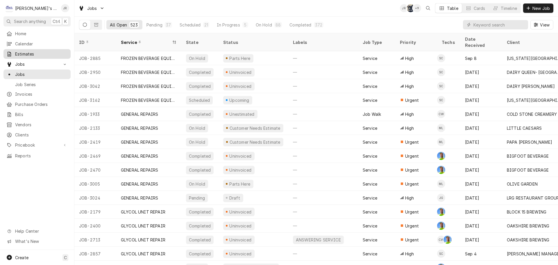
click at [38, 54] on span "Estimates" at bounding box center [41, 54] width 53 height 6
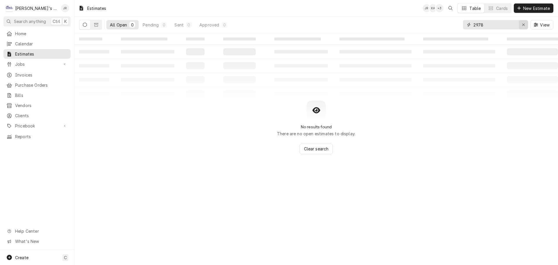
click at [523, 26] on icon "Erase input" at bounding box center [523, 25] width 3 height 4
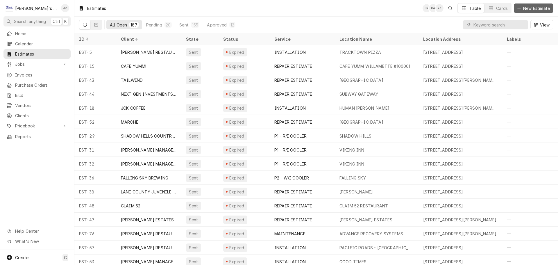
click at [535, 10] on span "New Estimate" at bounding box center [536, 8] width 29 height 6
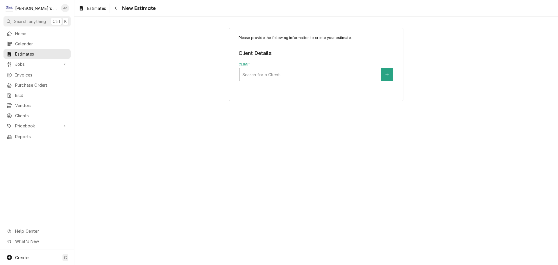
click at [259, 74] on div "Client" at bounding box center [309, 74] width 135 height 10
type input "MCM"
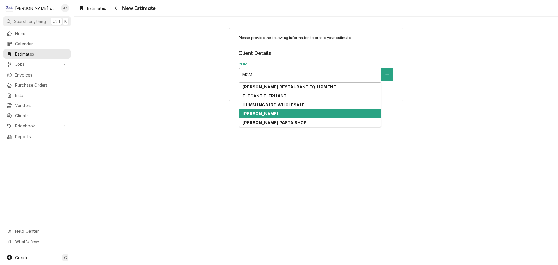
click at [270, 114] on strong "MCMENAMIN'S" at bounding box center [260, 113] width 36 height 5
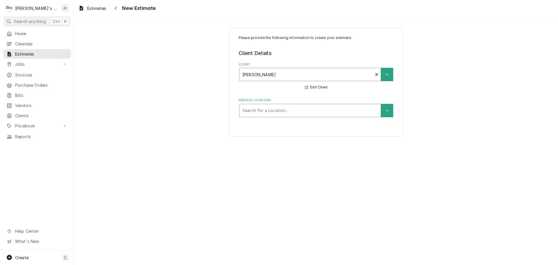
click at [256, 110] on div "Service Location" at bounding box center [309, 110] width 135 height 10
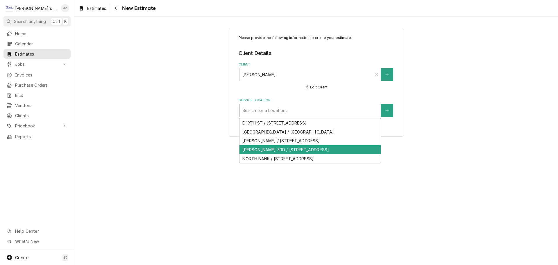
click at [290, 154] on div "MCMENAMIN'S NW 3RD / 420 NW 3RD ST, CORVALLIS, OR 97330" at bounding box center [309, 149] width 141 height 9
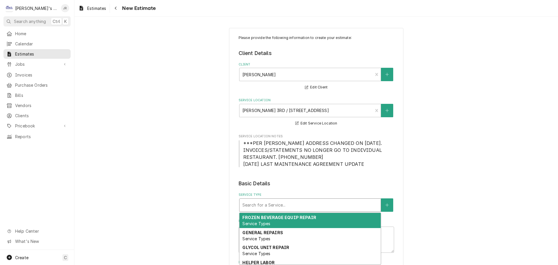
click at [266, 205] on div "Service Type" at bounding box center [309, 205] width 135 height 10
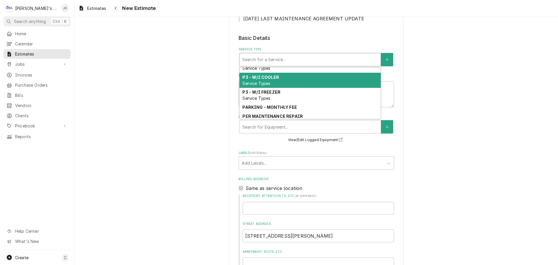
scroll to position [481, 0]
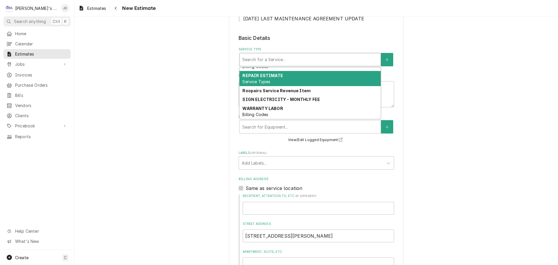
click at [274, 79] on div "REPAIR ESTIMATE Service Types" at bounding box center [309, 78] width 141 height 15
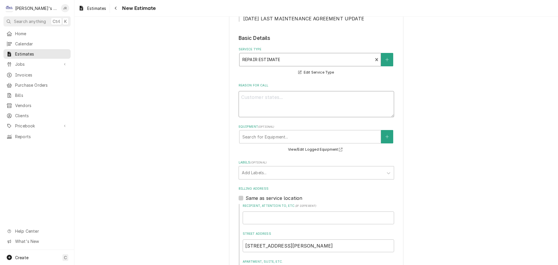
click at [275, 100] on textarea "Reason For Call" at bounding box center [316, 104] width 155 height 26
type textarea "x"
type textarea "1"
type textarea "x"
type textarea "10"
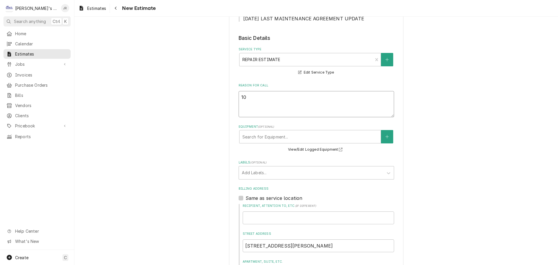
type textarea "x"
type textarea "10/"
type textarea "x"
type textarea "10/1"
type textarea "x"
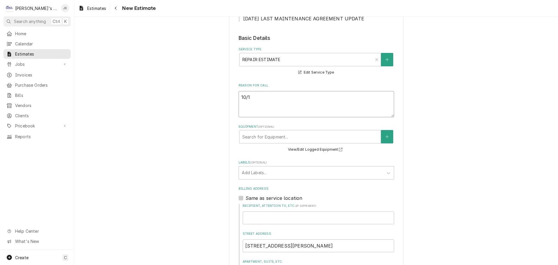
type textarea "10/10"
type textarea "x"
type textarea "10/10/"
type textarea "x"
type textarea "10/10/2"
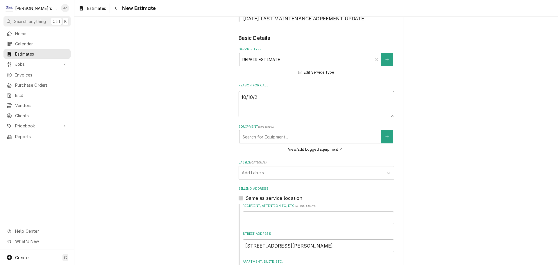
type textarea "x"
type textarea "10/10/20"
type textarea "x"
type textarea "10/10/202"
type textarea "x"
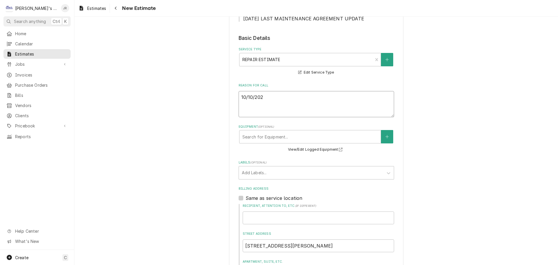
type textarea "10/10/2025"
type textarea "x"
type textarea "10/10/2025"
type textarea "x"
type textarea "10/10/2025 J"
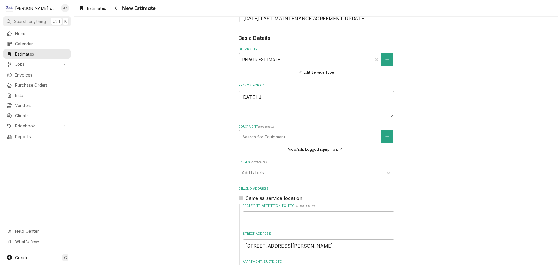
type textarea "x"
type textarea "10/10/2025 JR"
type textarea "x"
type textarea "10/10/2025 JR"
type textarea "x"
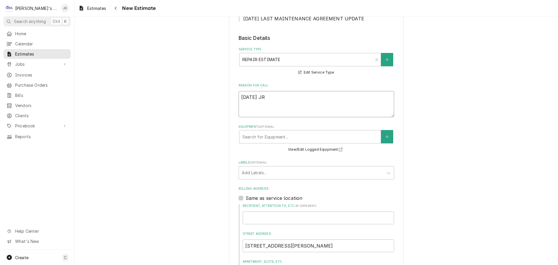
type textarea "10/10/2025 JR"
type textarea "x"
type textarea "10/10/2025 JR"
type textarea "x"
type textarea "10/10/2025 JR -"
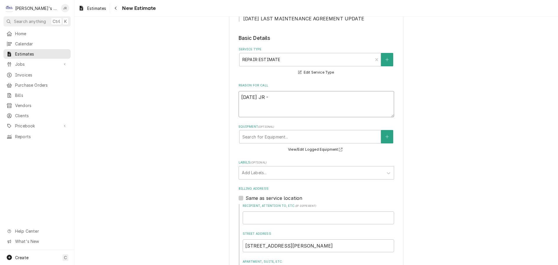
type textarea "x"
type textarea "10/10/2025 JR -"
type textarea "x"
type textarea "10/10/2025 JR - E"
type textarea "x"
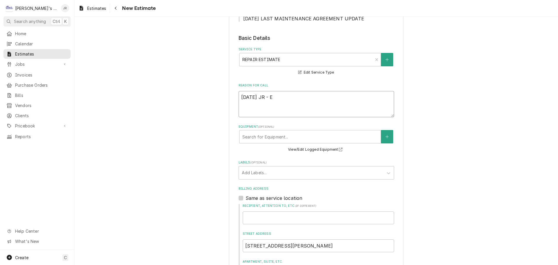
type textarea "10/10/2025 JR - ES"
type textarea "x"
type textarea "10/10/2025 JR - EST"
type textarea "x"
type textarea "10/10/2025 JR - ESTI"
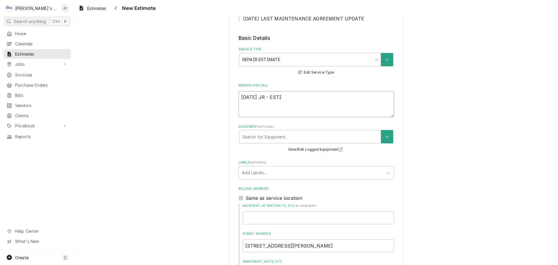
type textarea "x"
type textarea "10/10/2025 JR - ESTIM"
type textarea "x"
type textarea "10/10/2025 JR - ESTIMA"
type textarea "x"
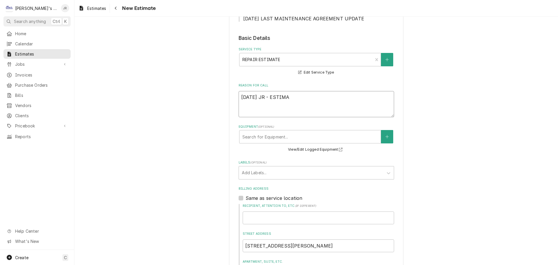
type textarea "10/10/2025 JR - ESTIMAT"
type textarea "x"
type textarea "10/10/2025 JR - ESTIMATE"
type textarea "x"
type textarea "10/10/2025 JR - ESTIMATE"
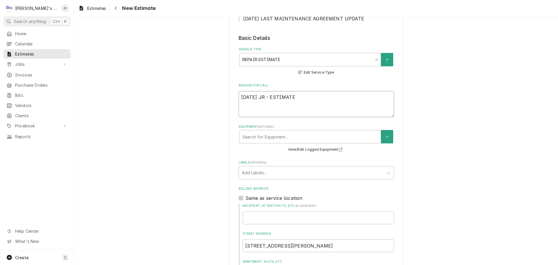
type textarea "x"
type textarea "10/10/2025 JR - ESTIMATE T"
type textarea "x"
type textarea "10/10/2025 JR - ESTIMATE TO"
type textarea "x"
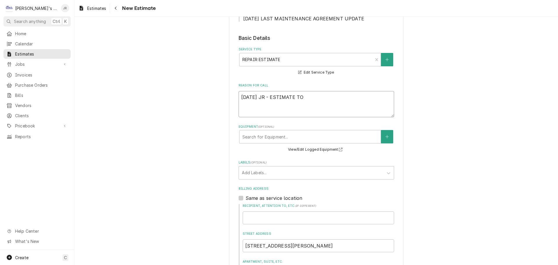
type textarea "10/10/2025 JR - ESTIMATE TO"
type textarea "x"
type textarea "10/10/2025 JR - ESTIMATE TO R"
type textarea "x"
type textarea "10/10/2025 JR - ESTIMATE TO RE"
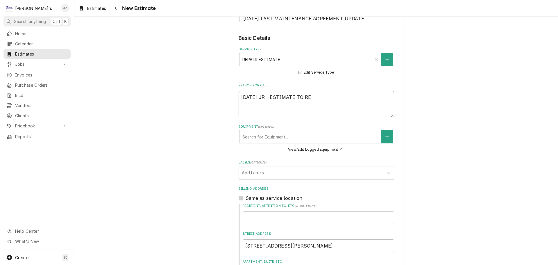
type textarea "x"
type textarea "10/10/2025 JR - ESTIMATE TO REP"
type textarea "x"
type textarea "10/10/2025 JR - ESTIMATE TO REPL"
type textarea "x"
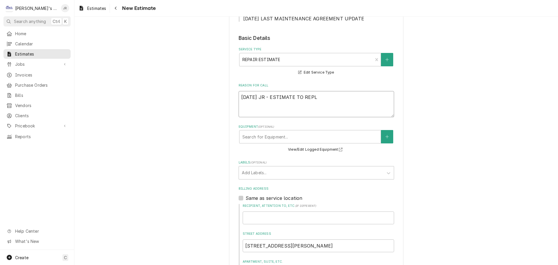
type textarea "10/10/2025 JR - ESTIMATE TO REPLA"
type textarea "x"
type textarea "10/10/2025 JR - ESTIMATE TO REPLAC"
type textarea "x"
type textarea "10/10/2025 JR - ESTIMATE TO REPLACE"
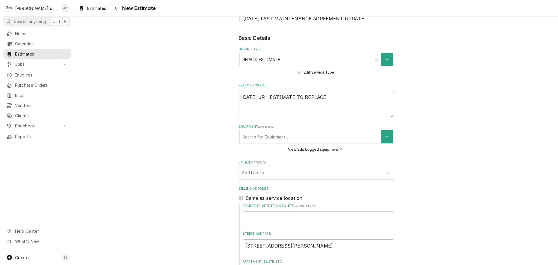
type textarea "x"
type textarea "10/10/2025 JR - ESTIMATE TO REPLACE"
type textarea "x"
type textarea "10/10/2025 JR - ESTIMATE TO REPLACE D"
type textarea "x"
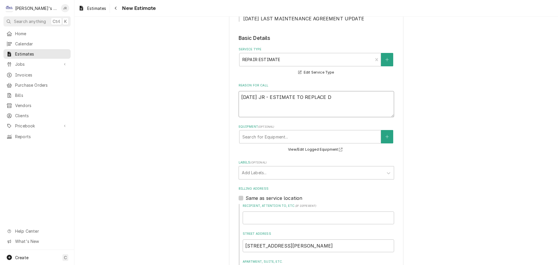
type textarea "10/10/2025 JR - ESTIMATE TO REPLACE DE"
type textarea "x"
type textarea "10/10/2025 JR - ESTIMATE TO REPLACE DEF"
type textarea "x"
type textarea "10/10/2025 JR - ESTIMATE TO REPLACE DEFE"
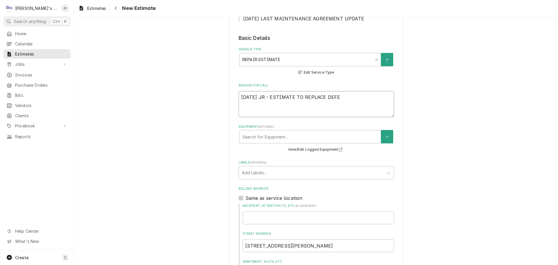
type textarea "x"
type textarea "10/10/2025 JR - ESTIMATE TO REPLACE DEFEC"
type textarea "x"
type textarea "10/10/2025 JR - ESTIMATE TO REPLACE DEFECT"
type textarea "x"
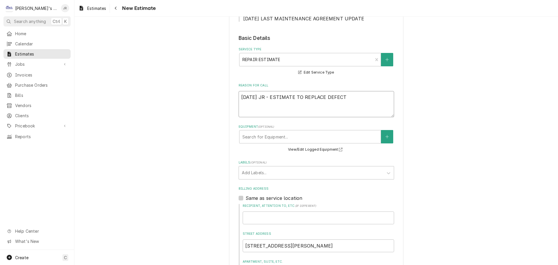
type textarea "10/10/2025 JR - ESTIMATE TO REPLACE DEFECTI"
type textarea "x"
type textarea "10/10/2025 JR - ESTIMATE TO REPLACE DEFECTIV"
type textarea "x"
type textarea "10/10/2025 JR - ESTIMATE TO REPLACE DEFECTIVE"
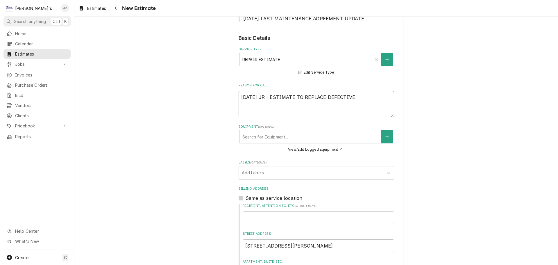
type textarea "x"
type textarea "10/10/2025 JR - ESTIMATE TO REPLACE DEFECTIVE"
type textarea "x"
type textarea "10/10/2025 JR - ESTIMATE TO REPLACE DEFECTIVE D"
type textarea "x"
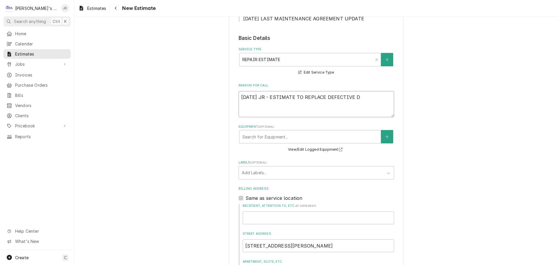
type textarea "10/10/2025 JR - ESTIMATE TO REPLACE DEFECTIVE DO"
type textarea "x"
type textarea "10/10/2025 JR - ESTIMATE TO REPLACE DEFECTIVE DOO"
type textarea "x"
type textarea "10/10/2025 JR - ESTIMATE TO REPLACE DEFECTIVE DOO"
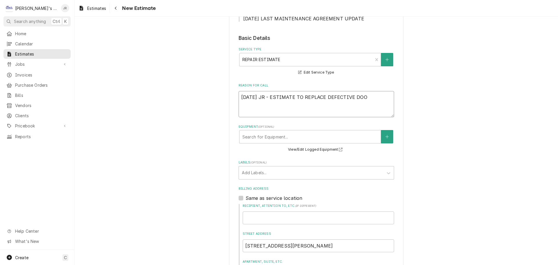
type textarea "x"
type textarea "10/10/2025 JR - ESTIMATE TO REPLACE DEFECTIVE DOO"
type textarea "x"
type textarea "10/10/2025 JR - ESTIMATE TO REPLACE DEFECTIVE DOOR"
type textarea "x"
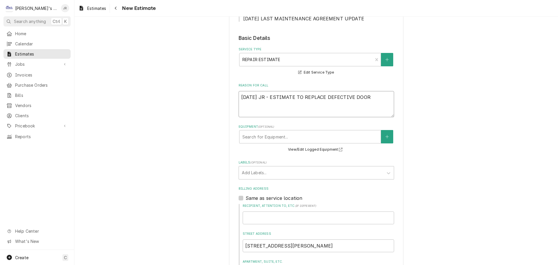
type textarea "10/10/2025 JR - ESTIMATE TO REPLACE DEFECTIVE DOOR"
type textarea "x"
type textarea "10/10/2025 JR - ESTIMATE TO REPLACE DEFECTIVE DOOR C"
type textarea "x"
type textarea "10/10/2025 JR - ESTIMATE TO REPLACE DEFECTIVE DOOR CL"
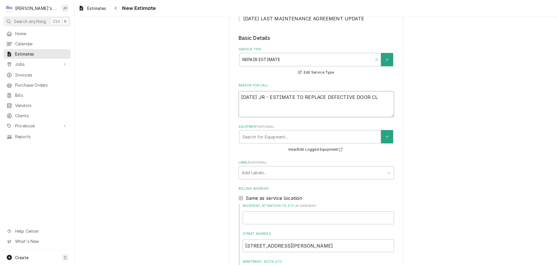
type textarea "x"
type textarea "10/10/2025 JR - ESTIMATE TO REPLACE DEFECTIVE DOOR CLO"
type textarea "x"
type textarea "10/10/2025 JR - ESTIMATE TO REPLACE DEFECTIVE DOOR CLOS"
type textarea "x"
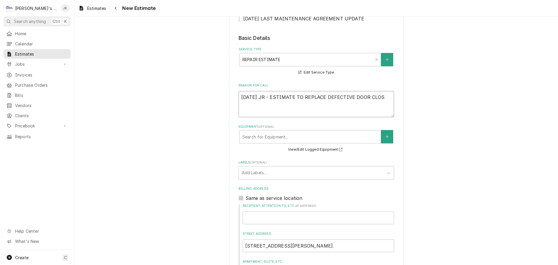
type textarea "10/10/2025 JR - ESTIMATE TO REPLACE DEFECTIVE DOOR CLOSE"
type textarea "x"
type textarea "10/10/2025 JR - ESTIMATE TO REPLACE DEFECTIVE DOOR CLOSER"
type textarea "x"
type textarea "10/10/2025 JR - ESTIMATE TO REPLACE DEFECTIVE DOOR CLOSERF"
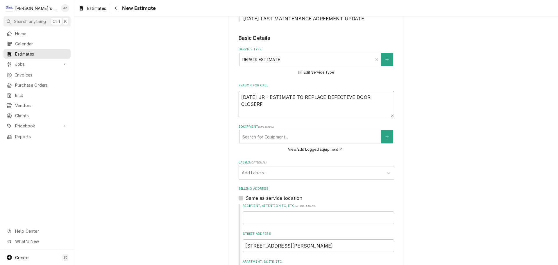
type textarea "x"
type textarea "10/10/2025 JR - ESTIMATE TO REPLACE DEFECTIVE DOOR CLOSERFO"
type textarea "x"
type textarea "10/10/2025 JR - ESTIMATE TO REPLACE DEFECTIVE DOOR CLOSERFOR"
type textarea "x"
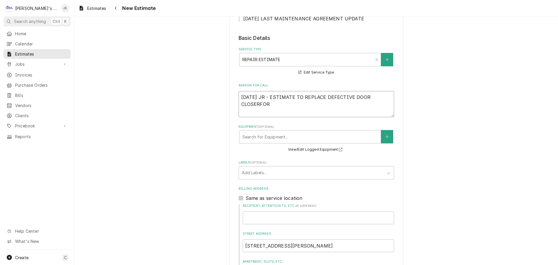
type textarea "10/10/2025 JR - ESTIMATE TO REPLACE DEFECTIVE DOOR CLOSERFO"
type textarea "x"
type textarea "10/10/2025 JR - ESTIMATE TO REPLACE DEFECTIVE DOOR CLOSERF"
type textarea "x"
type textarea "10/10/2025 JR - ESTIMATE TO REPLACE DEFECTIVE DOOR CLOSER"
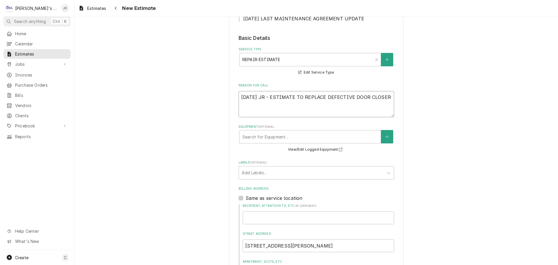
type textarea "x"
type textarea "10/10/2025 JR - ESTIMATE TO REPLACE DEFECTIVE DOOR CLOSER"
type textarea "x"
type textarea "10/10/2025 JR - ESTIMATE TO REPLACE DEFECTIVE DOOR CLOSER F"
type textarea "x"
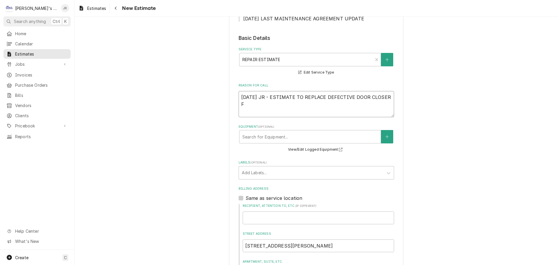
type textarea "10/10/2025 JR - ESTIMATE TO REPLACE DEFECTIVE DOOR CLOSER FO"
type textarea "x"
type textarea "10/10/2025 JR - ESTIMATE TO REPLACE DEFECTIVE DOOR CLOSER FOR"
type textarea "x"
type textarea "10/10/2025 JR - ESTIMATE TO REPLACE DEFECTIVE DOOR CLOSER FOR"
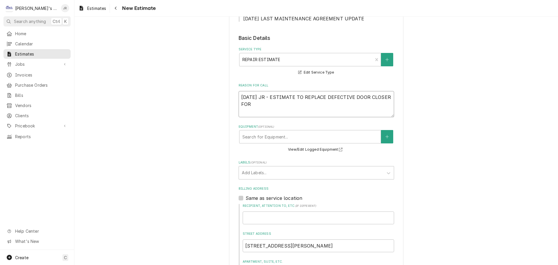
type textarea "x"
type textarea "10/10/2025 JR - ESTIMATE TO REPLACE DEFECTIVE DOOR CLOSER FOR I"
type textarea "x"
type textarea "10/10/2025 JR - ESTIMATE TO REPLACE DEFECTIVE DOOR CLOSER FOR IS"
type textarea "x"
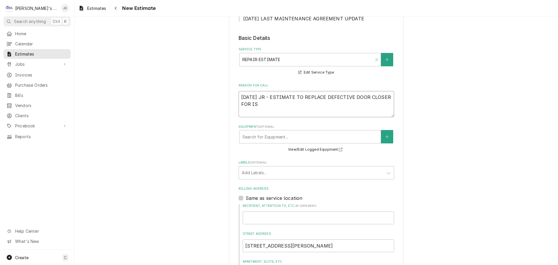
type textarea "10/10/2025 JR - ESTIMATE TO REPLACE DEFECTIVE DOOR CLOSER FOR I"
type textarea "x"
type textarea "10/10/2025 JR - ESTIMATE TO REPLACE DEFECTIVE DOOR CLOSER FOR IN"
type textarea "x"
type textarea "10/10/2025 JR - ESTIMATE TO REPLACE DEFECTIVE DOOR CLOSER FOR INS"
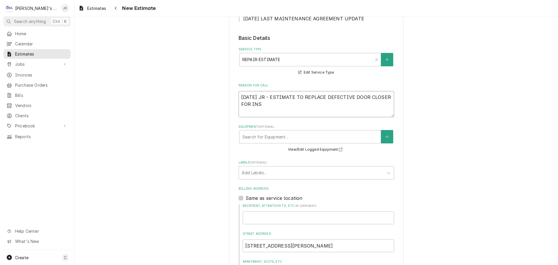
type textarea "x"
type textarea "10/10/2025 JR - ESTIMATE TO REPLACE DEFECTIVE DOOR CLOSER FOR INSI"
type textarea "x"
type textarea "10/10/2025 JR - ESTIMATE TO REPLACE DEFECTIVE DOOR CLOSER FOR INSID"
type textarea "x"
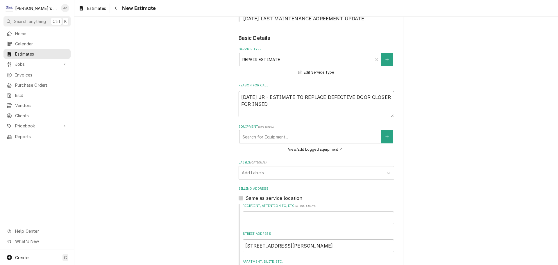
type textarea "10/10/2025 JR - ESTIMATE TO REPLACE DEFECTIVE DOOR CLOSER FOR INSIDE"
type textarea "x"
type textarea "10/10/2025 JR - ESTIMATE TO REPLACE DEFECTIVE DOOR CLOSER FOR INSIDE"
type textarea "x"
type textarea "10/10/2025 JR - ESTIMATE TO REPLACE DEFECTIVE DOOR CLOSER FOR INSIDE W"
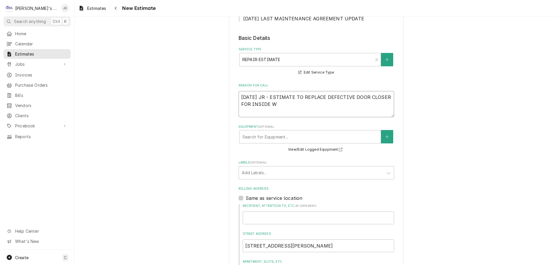
type textarea "x"
type textarea "10/10/2025 JR - ESTIMATE TO REPLACE DEFECTIVE DOOR CLOSER FOR INSIDE WA"
type textarea "x"
type textarea "10/10/2025 JR - ESTIMATE TO REPLACE DEFECTIVE DOOR CLOSER FOR INSIDE WAL"
type textarea "x"
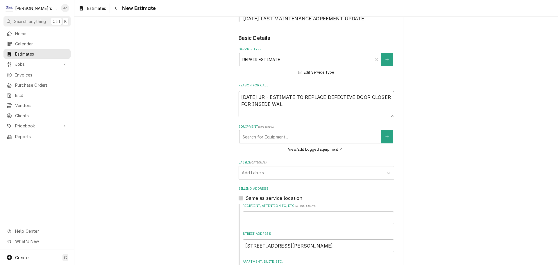
type textarea "10/10/2025 JR - ESTIMATE TO REPLACE DEFECTIVE DOOR CLOSER FOR INSIDE WALK"
type textarea "x"
type textarea "10/10/2025 JR - ESTIMATE TO REPLACE DEFECTIVE DOOR CLOSER FOR INSIDE WALK"
type textarea "x"
type textarea "10/10/2025 JR - ESTIMATE TO REPLACE DEFECTIVE DOOR CLOSER FOR INSIDE WALK I"
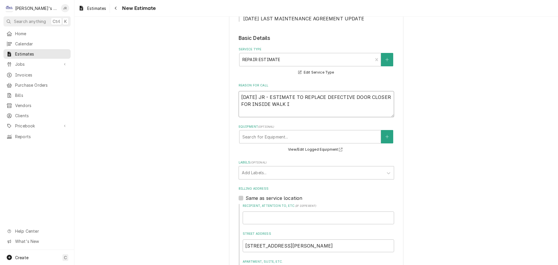
type textarea "x"
type textarea "10/10/2025 JR - ESTIMATE TO REPLACE DEFECTIVE DOOR CLOSER FOR INSIDE WALK IN"
type textarea "x"
type textarea "10/10/2025 JR - ESTIMATE TO REPLACE DEFECTIVE DOOR CLOSER FOR INSIDE WALK IN"
type textarea "x"
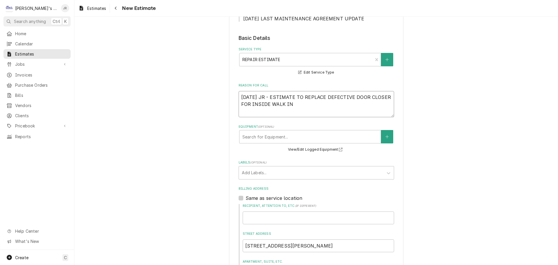
type textarea "10/10/2025 JR - ESTIMATE TO REPLACE DEFECTIVE DOOR CLOSER FOR INSIDE WALK IN C"
type textarea "x"
type textarea "10/10/2025 JR - ESTIMATE TO REPLACE DEFECTIVE DOOR CLOSER FOR INSIDE WALK IN CO"
type textarea "x"
type textarea "10/10/2025 JR - ESTIMATE TO REPLACE DEFECTIVE DOOR CLOSER FOR INSIDE WALK IN COO"
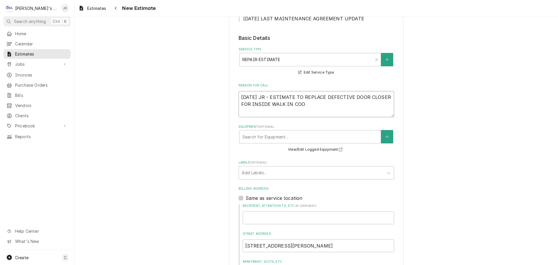
type textarea "x"
type textarea "10/10/2025 JR - ESTIMATE TO REPLACE DEFECTIVE DOOR CLOSER FOR INSIDE WALK IN CO…"
type textarea "x"
type textarea "10/10/2025 JR - ESTIMATE TO REPLACE DEFECTIVE DOOR CLOSER FOR INSIDE WALK IN CO…"
type textarea "x"
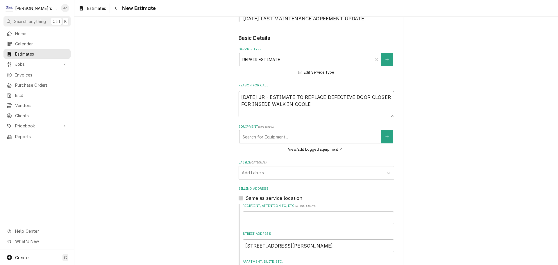
type textarea "10/10/2025 JR - ESTIMATE TO REPLACE DEFECTIVE DOOR CLOSER FOR INSIDE WALK IN CO…"
type textarea "x"
type textarea "10/10/2025 JR - ESTIMATE TO REPLACE DEFECTIVE DOOR CLOSER FOR INSIDE WALK IN CO…"
type textarea "x"
type textarea "10/10/2025 JR - ESTIMATE TO REPLACE DEFECTIVE DOOR CLOSER FOR INSIDE WALK IN CO…"
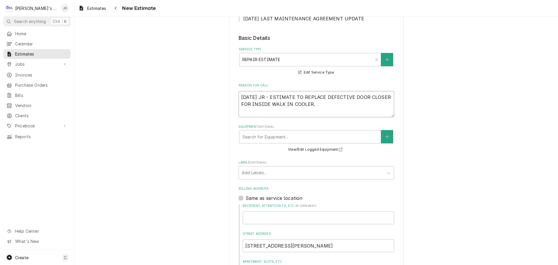
type textarea "x"
type textarea "10/10/2025 JR - ESTIMATE TO REPLACE DEFECTIVE DOOR CLOSER FOR INSIDE WALK IN CO…"
type textarea "x"
type textarea "10/10/2025 JR - ESTIMATE TO REPLACE DEFECTIVE DOOR CLOSER FOR INSIDE WALK IN CO…"
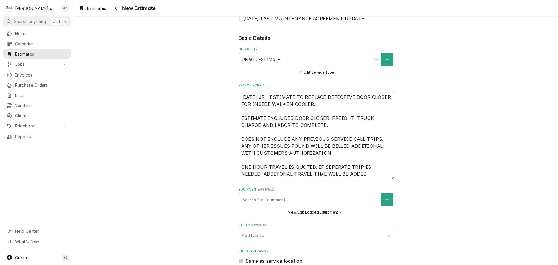
click at [255, 198] on div "Equipment" at bounding box center [309, 199] width 135 height 10
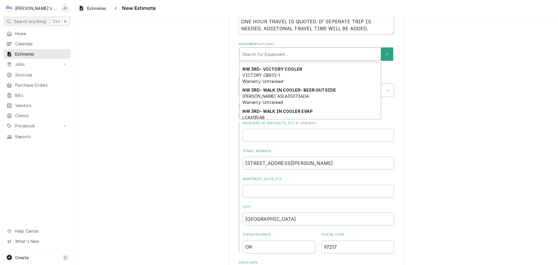
scroll to position [157, 0]
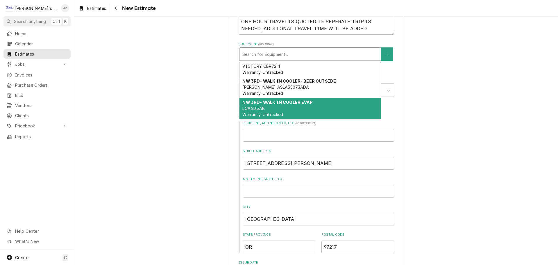
click at [307, 107] on div "NW 3RD- WALK IN COOLER EVAP LCA6135AB Warranty: Untracked" at bounding box center [309, 108] width 141 height 21
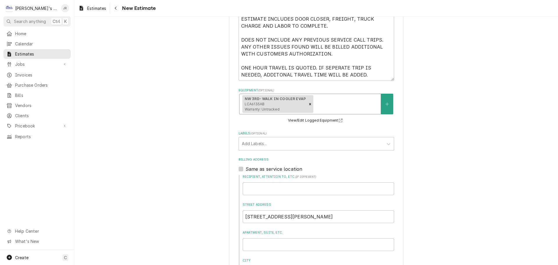
scroll to position [212, 0]
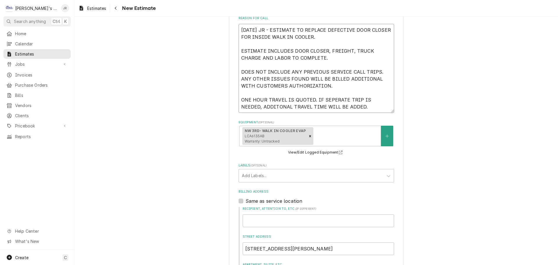
drag, startPoint x: 341, startPoint y: 107, endPoint x: 237, endPoint y: 29, distance: 130.3
click at [239, 29] on textarea "10/10/2025 JR - ESTIMATE TO REPLACE DEFECTIVE DOOR CLOSER FOR INSIDE WALK IN CO…" at bounding box center [316, 68] width 155 height 89
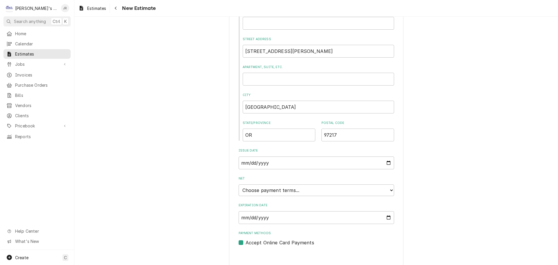
scroll to position [416, 0]
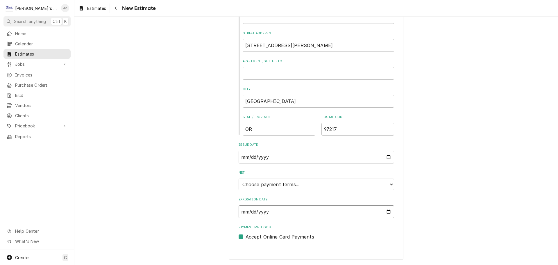
click at [384, 211] on input "Expiration Date" at bounding box center [316, 211] width 155 height 13
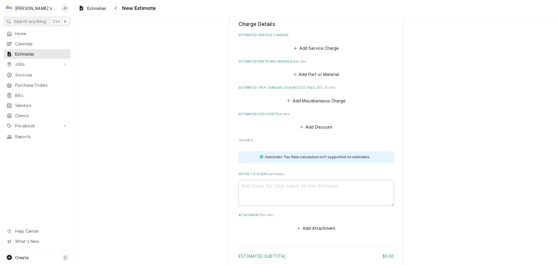
scroll to position [680, 0]
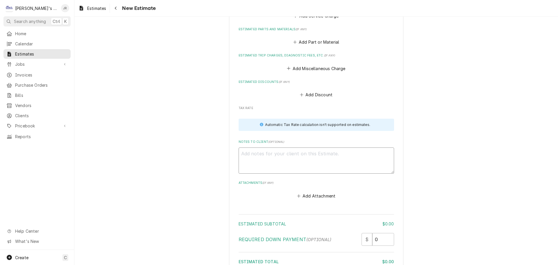
paste textarea "10/10/2025 JR - ESTIMATE TO REPLACE DEFECTIVE DOOR CLOSER FOR INSIDE WALK IN CO…"
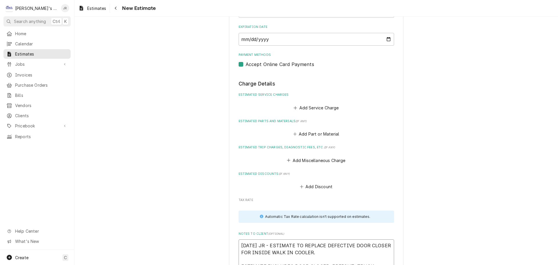
scroll to position [563, 0]
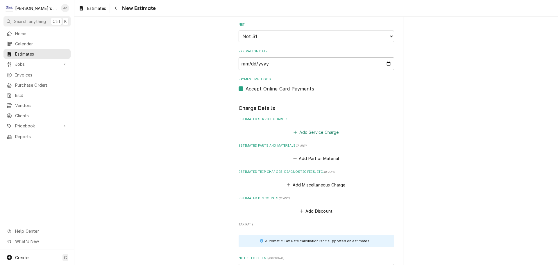
click at [302, 135] on button "Add Service Charge" at bounding box center [316, 132] width 47 height 8
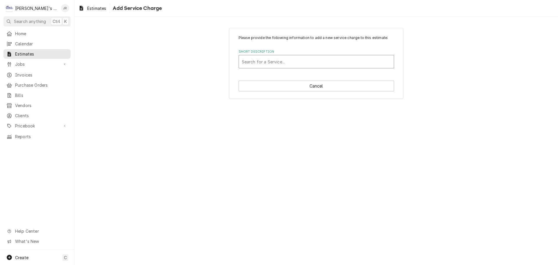
click at [277, 59] on div "Short Description" at bounding box center [316, 61] width 149 height 10
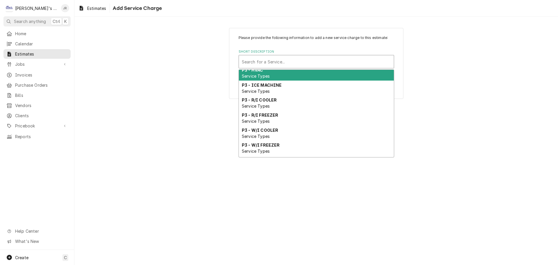
scroll to position [365, 0]
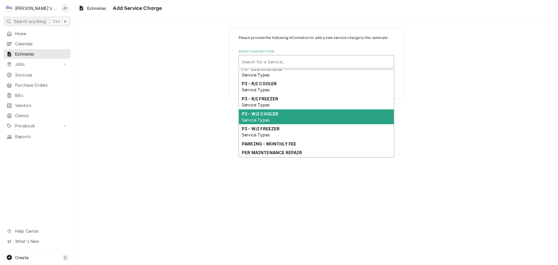
click at [291, 124] on div "P3 - W/I COOLER Service Types" at bounding box center [316, 116] width 155 height 15
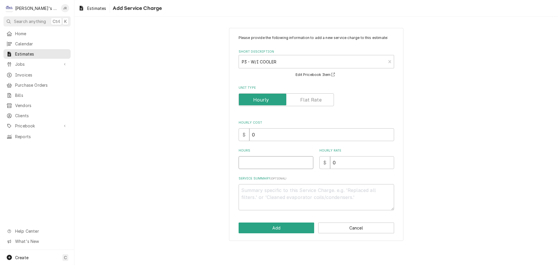
click at [267, 167] on input "Hours" at bounding box center [276, 162] width 75 height 13
click at [323, 165] on div "$" at bounding box center [324, 162] width 11 height 13
drag, startPoint x: 343, startPoint y: 160, endPoint x: 334, endPoint y: 164, distance: 10.5
click at [334, 164] on input "0" at bounding box center [362, 162] width 64 height 13
click at [284, 226] on button "Add" at bounding box center [277, 227] width 76 height 11
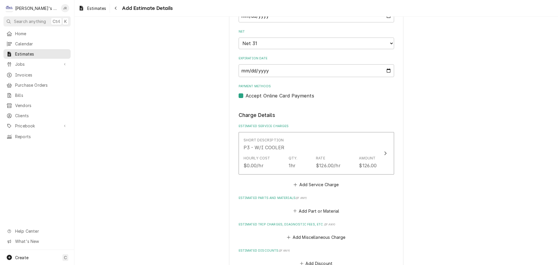
scroll to position [556, 0]
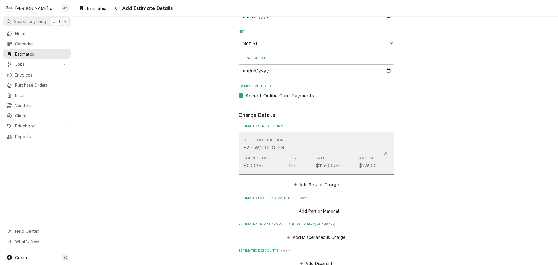
click at [291, 166] on div "1hr" at bounding box center [292, 165] width 7 height 7
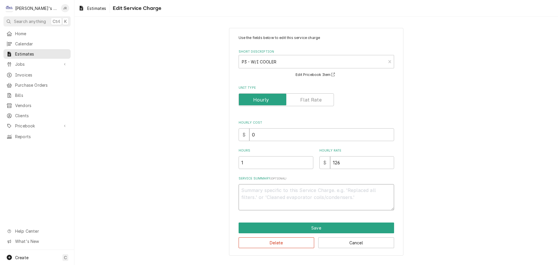
click at [287, 186] on textarea "Service Summary ( optional )" at bounding box center [316, 197] width 155 height 26
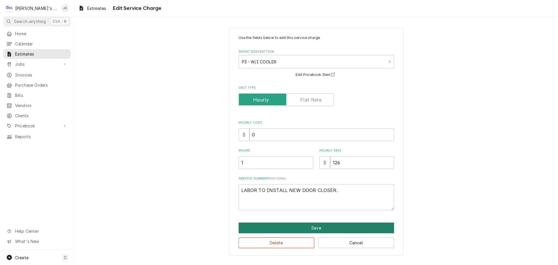
click at [316, 231] on button "Save" at bounding box center [316, 227] width 155 height 11
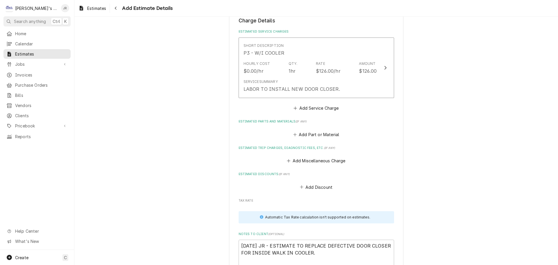
scroll to position [666, 0]
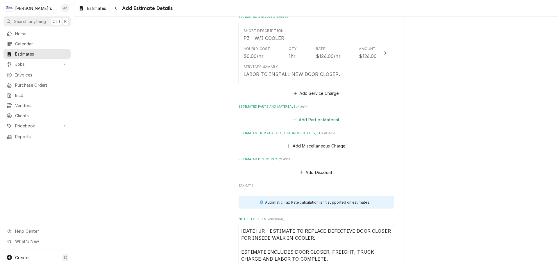
click at [298, 120] on button "Add Part or Material" at bounding box center [316, 119] width 48 height 8
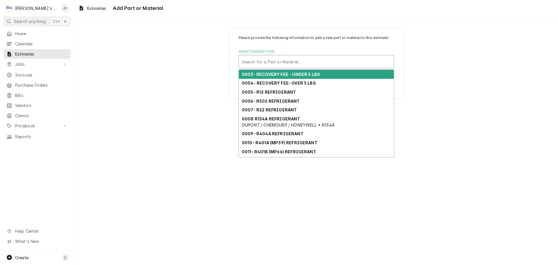
click at [300, 63] on div "Short Description" at bounding box center [316, 61] width 149 height 10
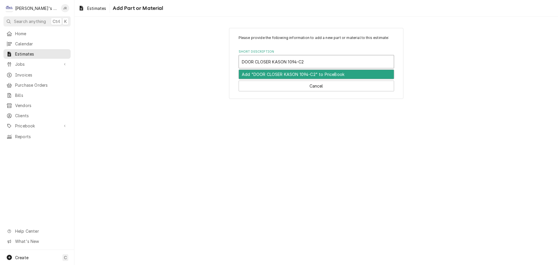
click at [313, 76] on div "Add "DOOR CLOSER KASON 1094-C2" to PriceBook" at bounding box center [316, 74] width 155 height 9
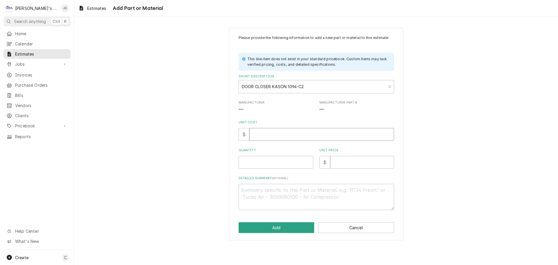
click at [257, 135] on input "Unit Cost" at bounding box center [321, 134] width 145 height 13
click at [267, 159] on input "Quantity" at bounding box center [276, 162] width 75 height 13
click at [347, 161] on input "Unit Price" at bounding box center [362, 162] width 64 height 13
click at [286, 227] on button "Add" at bounding box center [277, 227] width 76 height 11
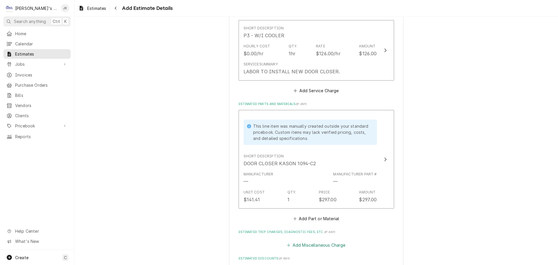
scroll to position [746, 0]
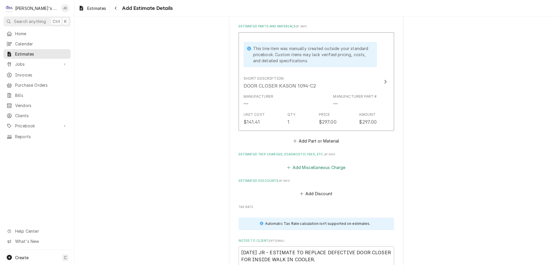
click at [312, 170] on button "Add Miscellaneous Charge" at bounding box center [316, 167] width 60 height 8
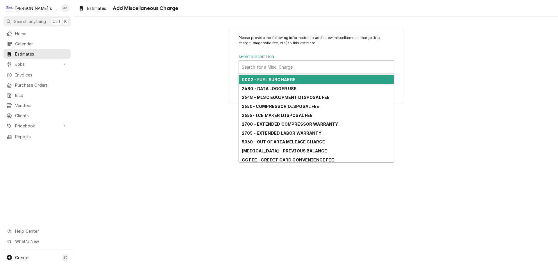
click at [301, 68] on div "Short Description" at bounding box center [316, 67] width 149 height 10
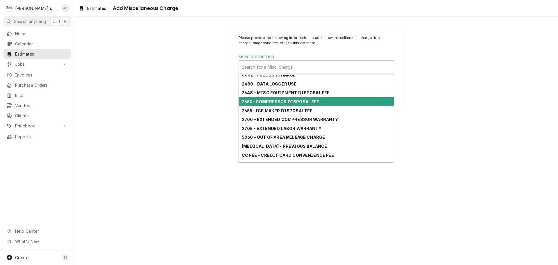
scroll to position [60, 0]
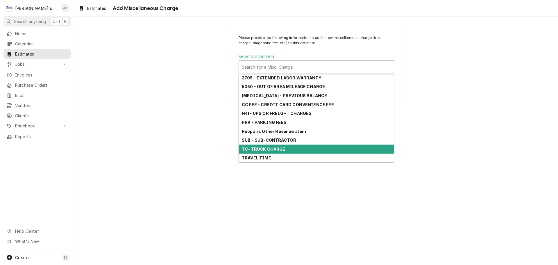
click at [292, 150] on div "TC- TRUCK CHARGE" at bounding box center [316, 148] width 155 height 9
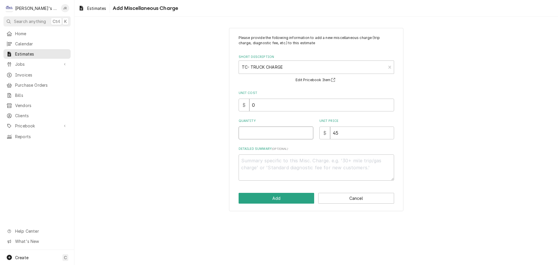
click at [293, 134] on input "Quantity" at bounding box center [276, 132] width 75 height 13
click at [337, 136] on input "45" at bounding box center [362, 132] width 64 height 13
click at [269, 202] on button "Add" at bounding box center [277, 198] width 76 height 11
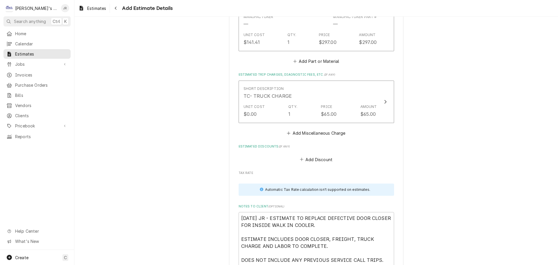
scroll to position [826, 0]
click at [322, 135] on button "Add Miscellaneous Charge" at bounding box center [316, 132] width 60 height 8
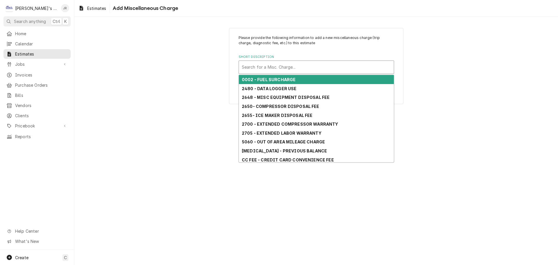
click at [315, 69] on div "Short Description" at bounding box center [316, 67] width 149 height 10
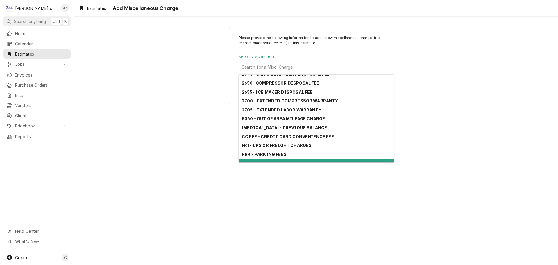
scroll to position [60, 0]
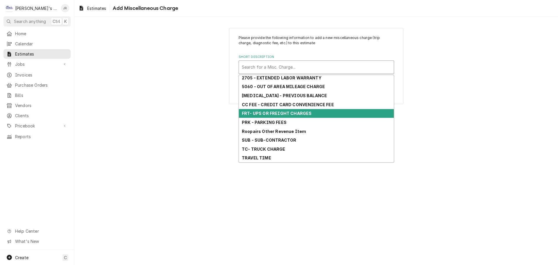
click at [304, 113] on strong "FRT- UPS OR FREIGHT CHARGES" at bounding box center [277, 113] width 70 height 5
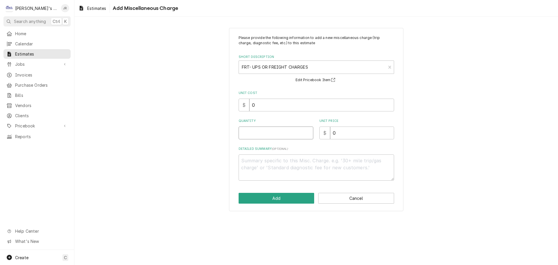
click at [279, 131] on input "Quantity" at bounding box center [276, 132] width 75 height 13
click at [334, 135] on input "0" at bounding box center [362, 132] width 64 height 13
click at [251, 108] on input "0" at bounding box center [321, 104] width 145 height 13
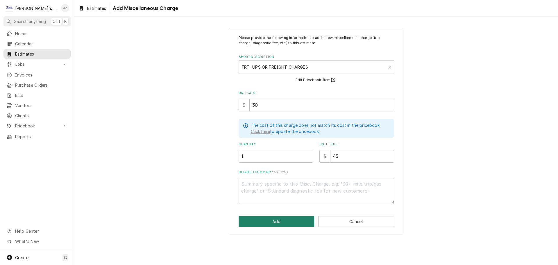
click at [273, 222] on button "Add" at bounding box center [277, 221] width 76 height 11
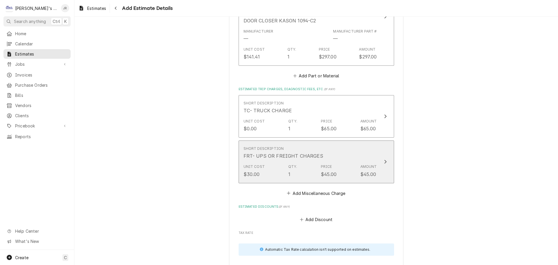
scroll to position [819, 0]
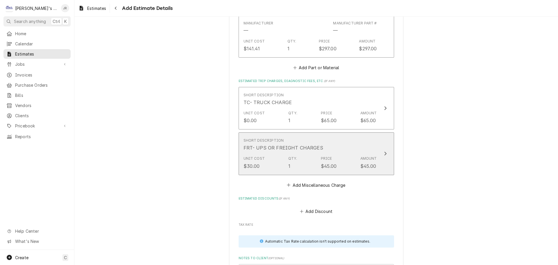
click at [302, 168] on div "Unit Cost $30.00 Qty. 1 Price $45.00 Amount $45.00" at bounding box center [309, 162] width 133 height 18
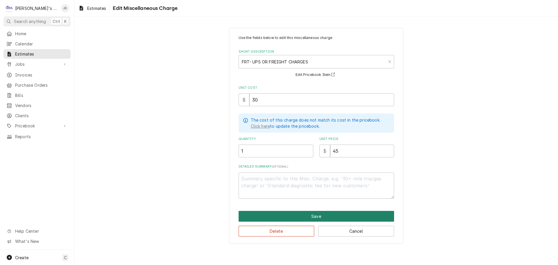
click at [325, 216] on button "Save" at bounding box center [316, 216] width 155 height 11
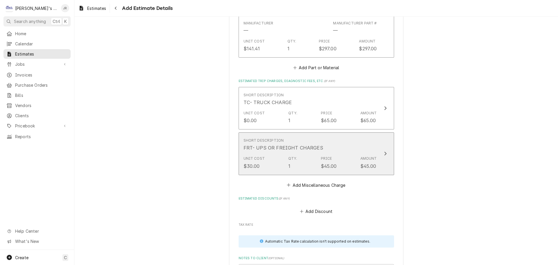
scroll to position [812, 0]
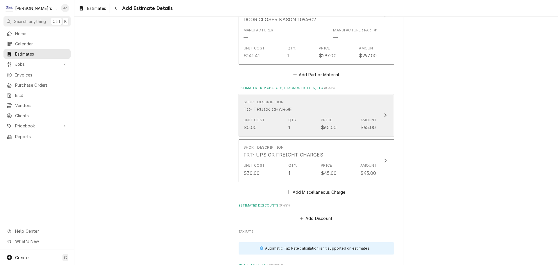
click at [333, 119] on div "Price $65.00" at bounding box center [329, 123] width 16 height 13
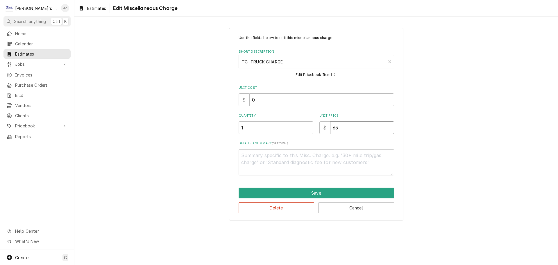
click at [336, 128] on input "65" at bounding box center [362, 127] width 64 height 13
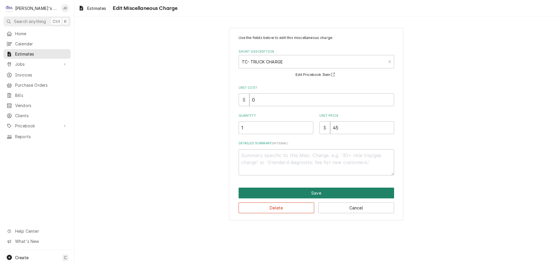
click at [310, 194] on button "Save" at bounding box center [316, 192] width 155 height 11
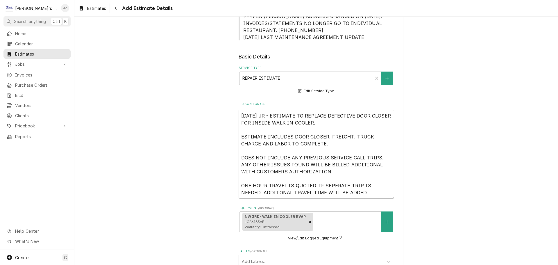
scroll to position [137, 0]
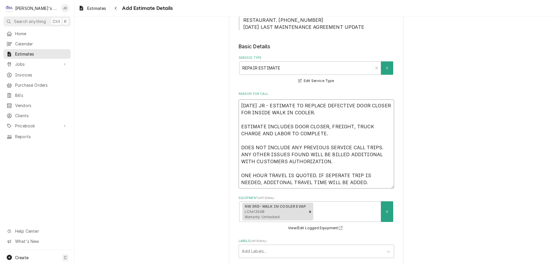
click at [303, 184] on textarea "10/10/2025 JR - ESTIMATE TO REPLACE DEFECTIVE DOOR CLOSER FOR INSIDE WALK IN CO…" at bounding box center [316, 143] width 155 height 89
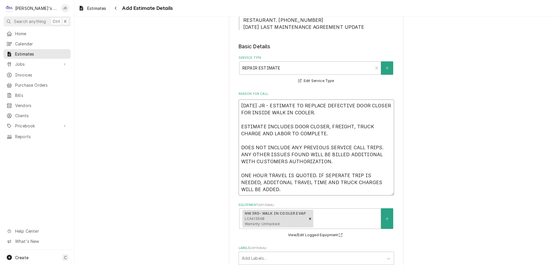
drag, startPoint x: 303, startPoint y: 186, endPoint x: 321, endPoint y: 184, distance: 18.1
click at [321, 184] on textarea "10/10/2025 JR - ESTIMATE TO REPLACE DEFECTIVE DOOR CLOSER FOR INSIDE WALK IN CO…" at bounding box center [316, 147] width 155 height 96
drag, startPoint x: 301, startPoint y: 184, endPoint x: 343, endPoint y: 184, distance: 42.4
click at [342, 184] on textarea "10/10/2025 JR - ESTIMATE TO REPLACE DEFECTIVE DOOR CLOSER FOR INSIDE WALK IN CO…" at bounding box center [316, 147] width 155 height 96
click at [346, 184] on textarea "10/10/2025 JR - ESTIMATE TO REPLACE DEFECTIVE DOOR CLOSER FOR INSIDE WALK IN CO…" at bounding box center [316, 147] width 155 height 96
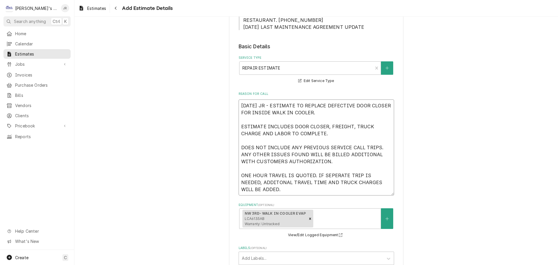
click at [351, 182] on textarea "10/10/2025 JR - ESTIMATE TO REPLACE DEFECTIVE DOOR CLOSER FOR INSIDE WALK IN CO…" at bounding box center [316, 147] width 155 height 96
drag, startPoint x: 352, startPoint y: 182, endPoint x: 302, endPoint y: 184, distance: 49.4
click at [302, 184] on textarea "10/10/2025 JR - ESTIMATE TO REPLACE DEFECTIVE DOOR CLOSER FOR INSIDE WALK IN CO…" at bounding box center [316, 147] width 155 height 96
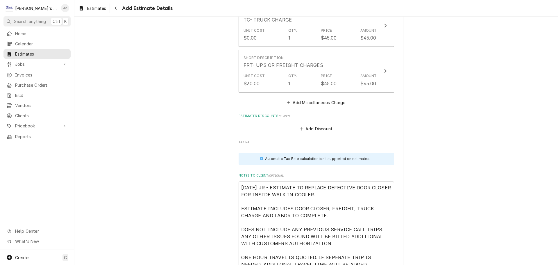
scroll to position [950, 0]
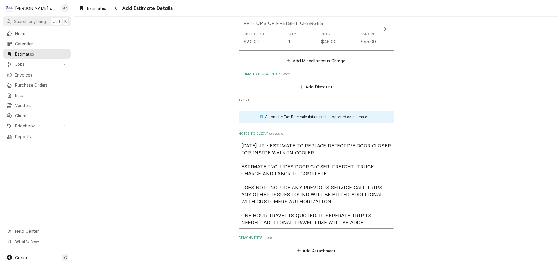
click at [301, 223] on textarea "10/10/2025 JR - ESTIMATE TO REPLACE DEFECTIVE DOOR CLOSER FOR INSIDE WALK IN CO…" at bounding box center [316, 183] width 155 height 89
paste textarea "AND TRUCK CHARGES"
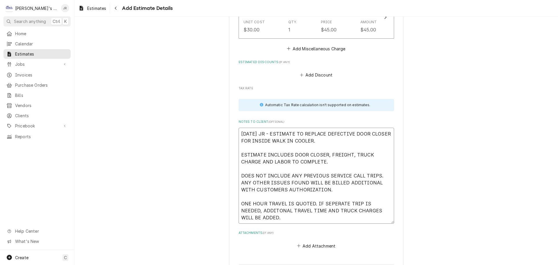
scroll to position [961, 0]
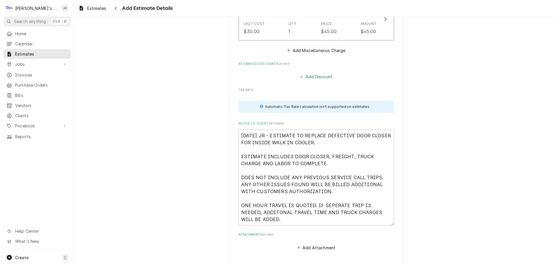
click at [308, 79] on button "Add Discount" at bounding box center [316, 76] width 35 height 8
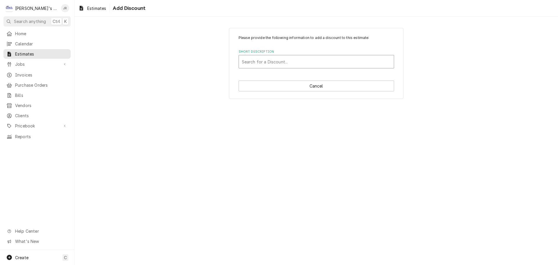
click at [301, 64] on div "Short Description" at bounding box center [316, 61] width 149 height 10
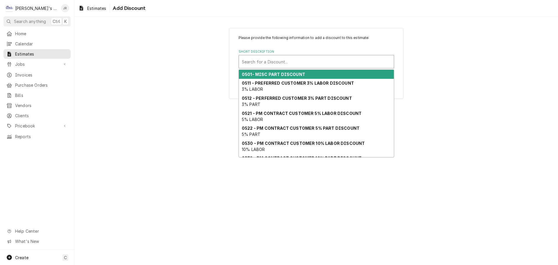
click at [299, 75] on strong "0501- MISC PART DISCOUNT" at bounding box center [273, 74] width 63 height 5
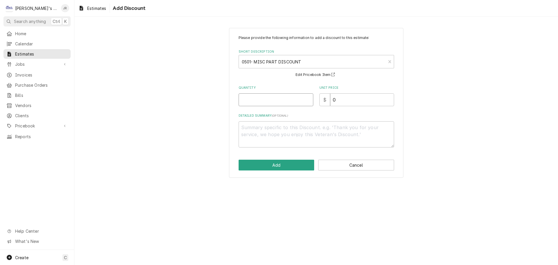
click at [297, 98] on input "Quantity" at bounding box center [276, 99] width 75 height 13
click at [322, 128] on textarea "Detailed Summary ( optional )" at bounding box center [316, 134] width 155 height 26
click at [300, 164] on button "Add" at bounding box center [277, 165] width 76 height 11
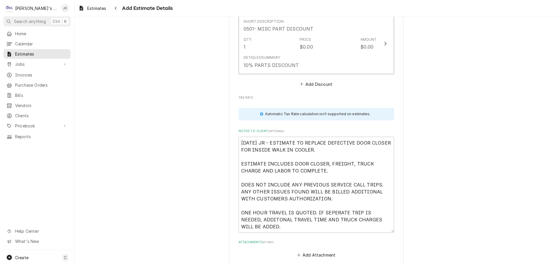
scroll to position [983, 0]
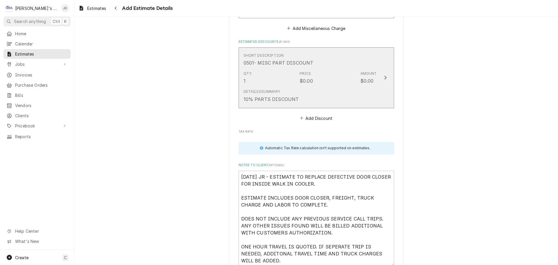
click at [327, 91] on div "Detailed Summary 10% PARTS DISCOUNT" at bounding box center [309, 96] width 133 height 18
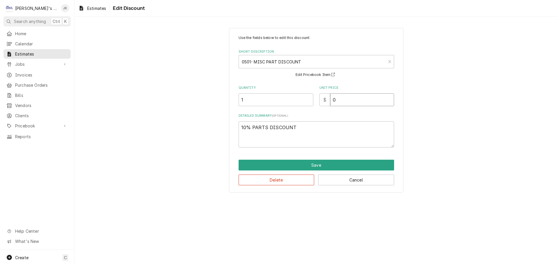
click at [335, 101] on input "0" at bounding box center [362, 99] width 64 height 13
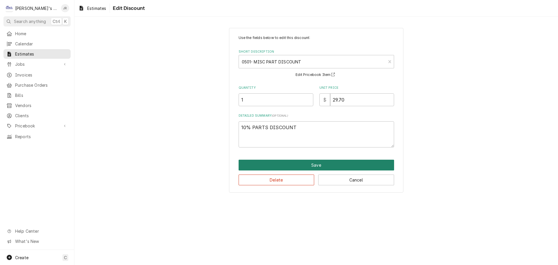
click at [300, 162] on button "Save" at bounding box center [316, 165] width 155 height 11
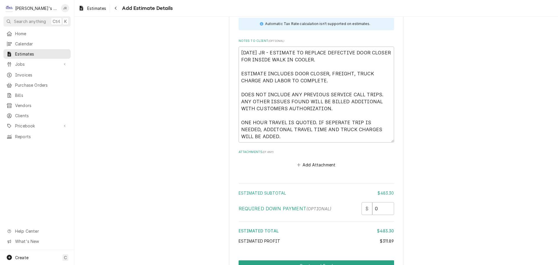
scroll to position [1140, 0]
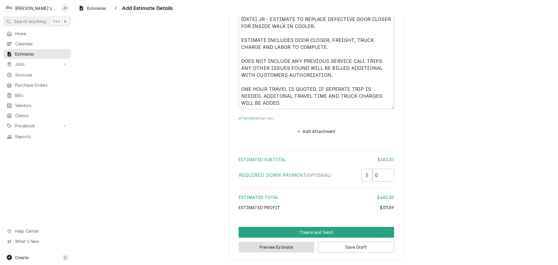
click at [300, 246] on button "Preview Estimate" at bounding box center [277, 246] width 76 height 11
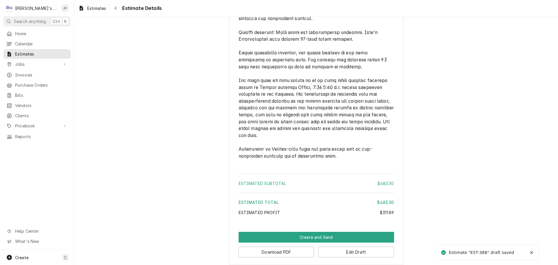
scroll to position [893, 0]
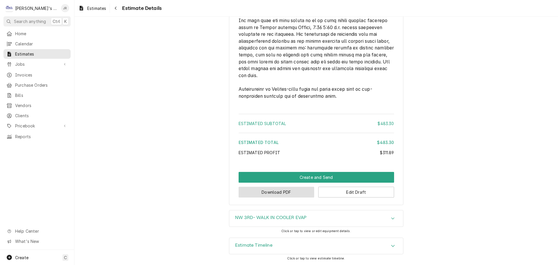
click at [296, 191] on button "Download PDF" at bounding box center [277, 192] width 76 height 11
click at [328, 190] on button "Edit Draft" at bounding box center [356, 192] width 76 height 11
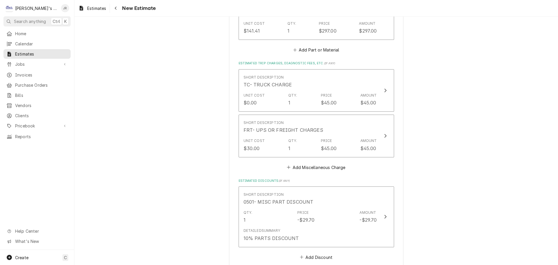
scroll to position [901, 0]
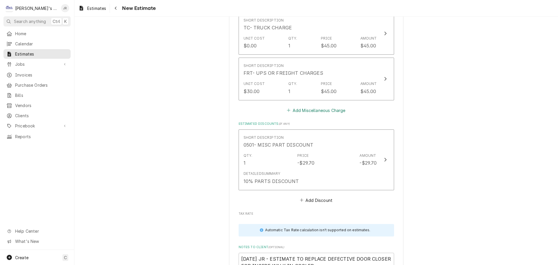
click at [303, 111] on button "Add Miscellaneous Charge" at bounding box center [316, 110] width 60 height 8
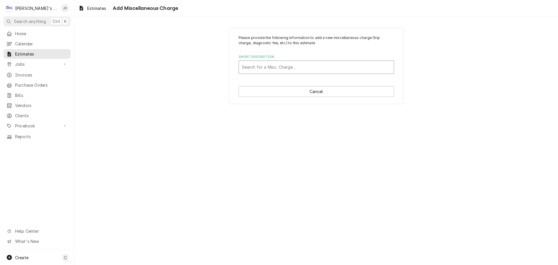
click at [290, 68] on div "Short Description" at bounding box center [316, 67] width 149 height 10
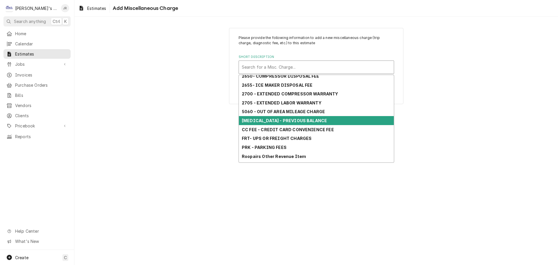
scroll to position [60, 0]
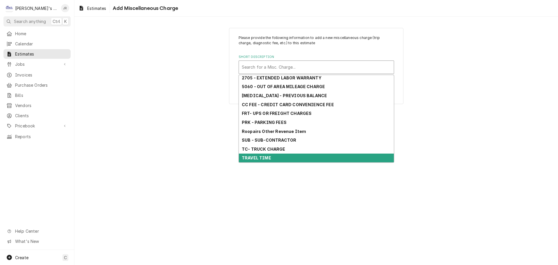
click at [287, 156] on div "TRAVEL TIME" at bounding box center [316, 157] width 155 height 9
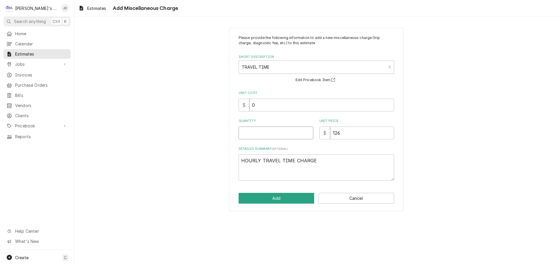
click at [289, 136] on input "Quantity" at bounding box center [276, 132] width 75 height 13
type textarea "x"
type input "1"
type textarea "x"
type input "1"
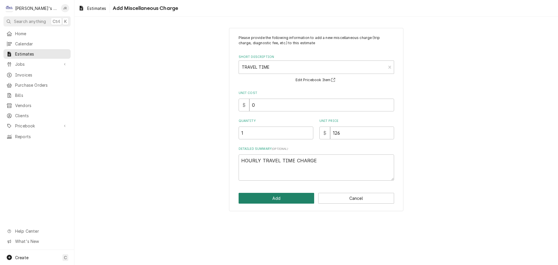
click at [289, 198] on button "Add" at bounding box center [277, 198] width 76 height 11
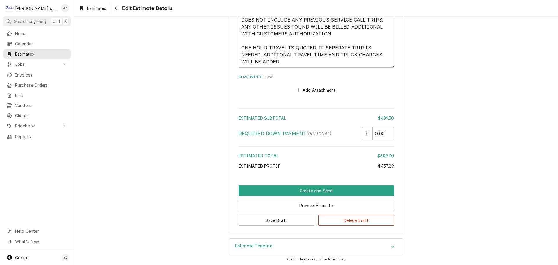
scroll to position [1246, 0]
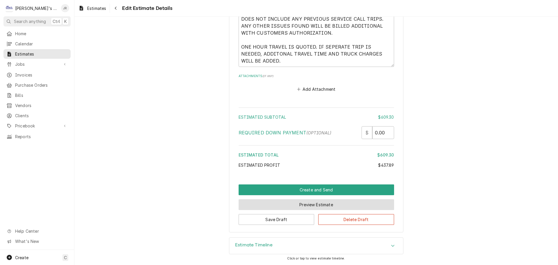
click at [303, 206] on button "Preview Estimate" at bounding box center [316, 204] width 155 height 11
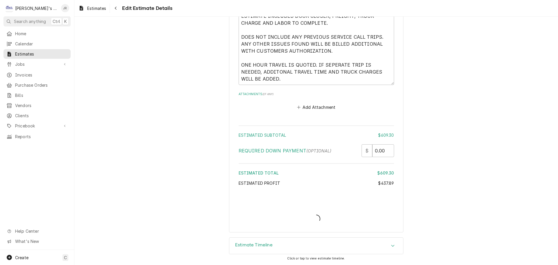
type textarea "x"
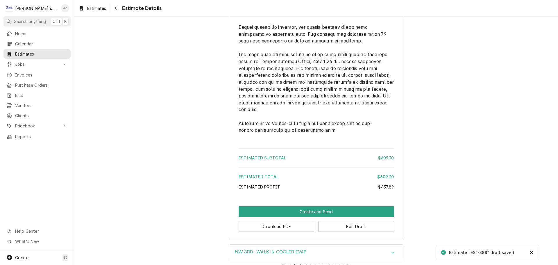
scroll to position [948, 0]
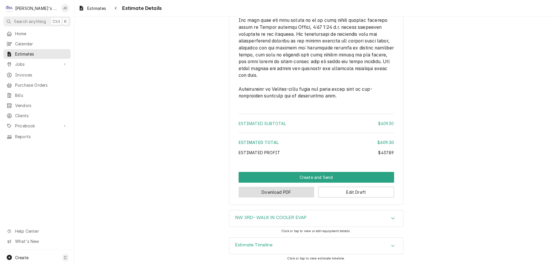
click at [297, 190] on button "Download PDF" at bounding box center [277, 192] width 76 height 11
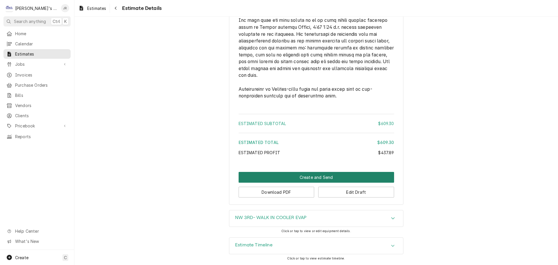
click at [279, 180] on button "Create and Send" at bounding box center [316, 177] width 155 height 11
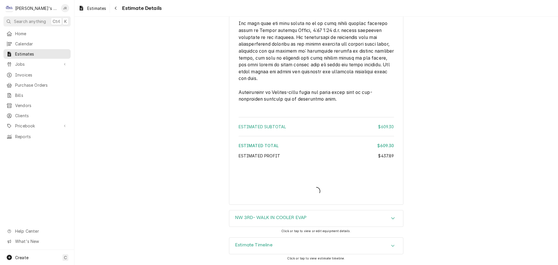
scroll to position [945, 0]
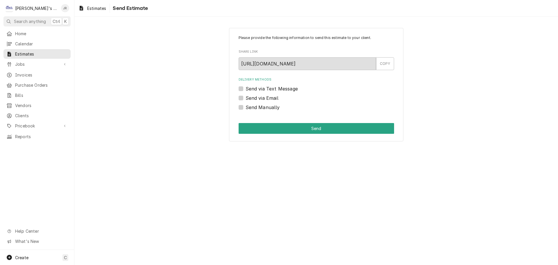
click at [246, 99] on label "Send via Email" at bounding box center [262, 97] width 33 height 7
click at [246, 99] on input "Send via Email" at bounding box center [323, 100] width 155 height 13
checkbox input "true"
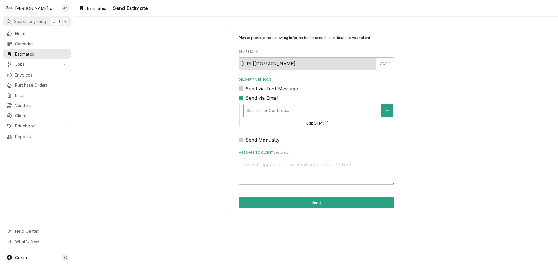
click at [258, 107] on div "Delivery Methods" at bounding box center [311, 110] width 131 height 10
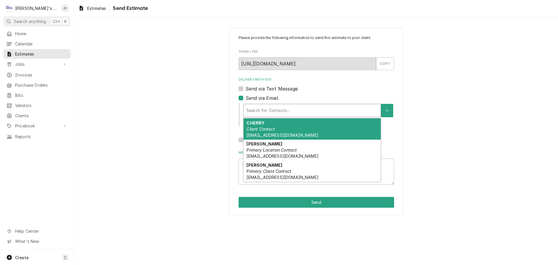
click at [263, 130] on em "Client Contact" at bounding box center [260, 128] width 28 height 5
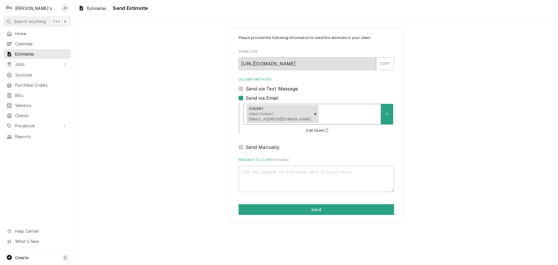
click at [326, 112] on div "Delivery Methods" at bounding box center [349, 114] width 58 height 10
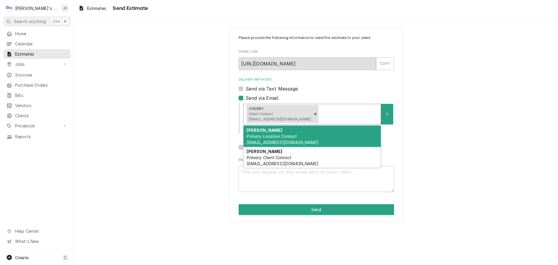
click at [294, 134] on em "Primary Location Contact" at bounding box center [271, 136] width 50 height 5
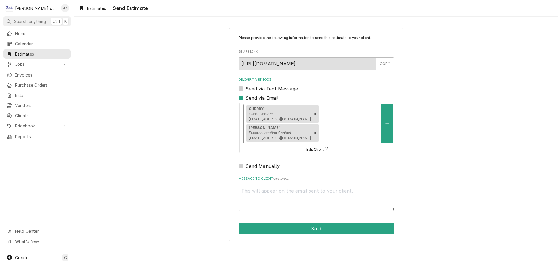
click at [369, 128] on div "Delivery Methods" at bounding box center [349, 133] width 58 height 10
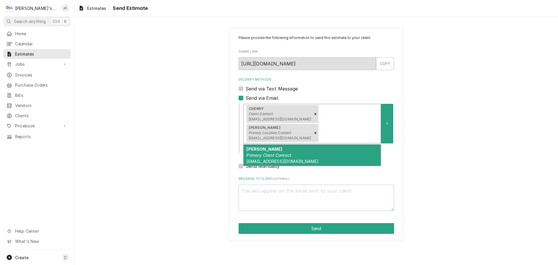
click at [309, 144] on div "[PERSON_NAME] Primary Client Contact [EMAIL_ADDRESS][DOMAIN_NAME]" at bounding box center [311, 154] width 137 height 21
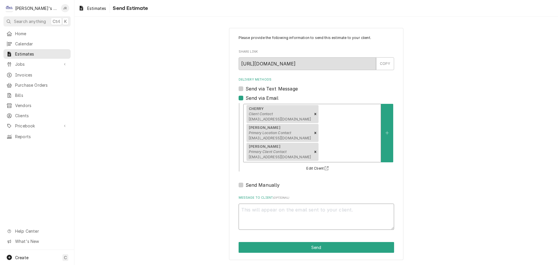
click at [286, 203] on textarea "Message to Client ( optional )" at bounding box center [316, 216] width 155 height 26
type textarea "x"
type textarea "R"
type textarea "x"
type textarea "RE"
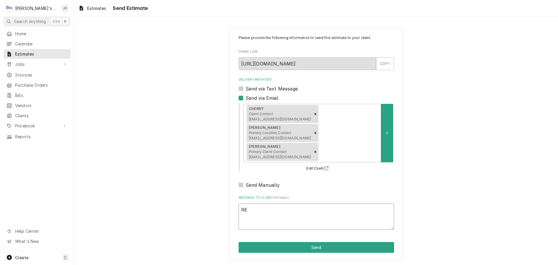
type textarea "x"
type textarea "REP"
type textarea "x"
type textarea "REPA"
type textarea "x"
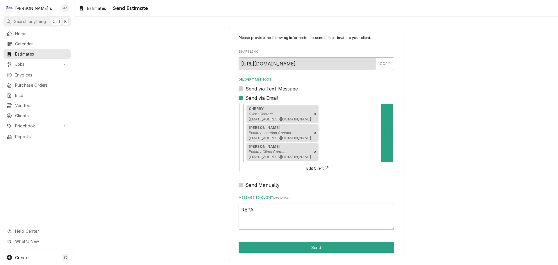
type textarea "REPAI"
type textarea "x"
type textarea "REPAIR"
type textarea "x"
type textarea "REPAIR"
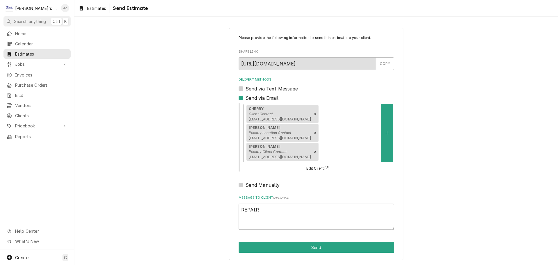
type textarea "x"
type textarea "REPAIR S"
type textarea "x"
type textarea "REPAIR SE"
type textarea "x"
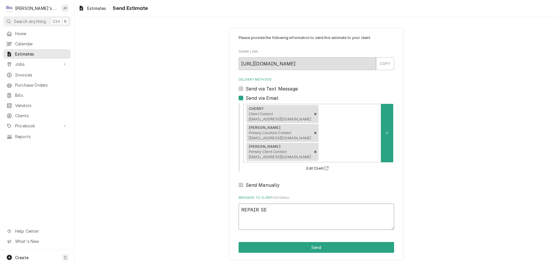
type textarea "REPAIR S"
type textarea "x"
type textarea "REPAIR"
type textarea "x"
type textarea "REPAIR E"
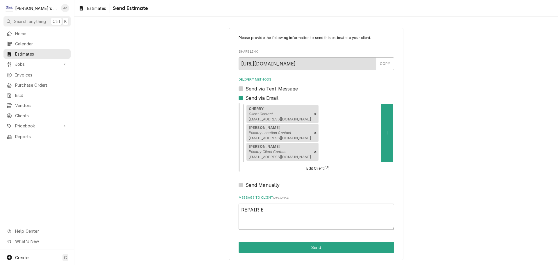
type textarea "x"
type textarea "REPAIR ES"
type textarea "x"
type textarea "REPAIR EST"
type textarea "x"
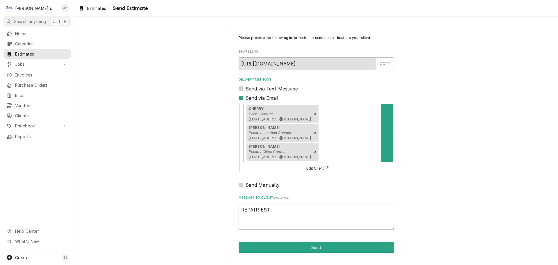
type textarea "REPAIR ESTI"
type textarea "x"
type textarea "REPAIR ESTIM"
type textarea "x"
type textarea "REPAIR ESTIMA"
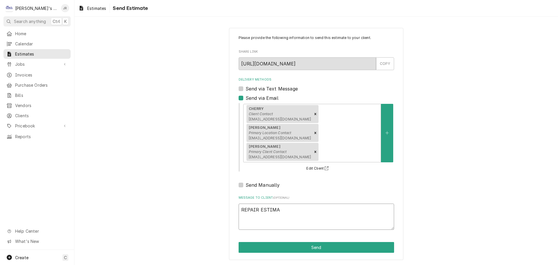
type textarea "x"
type textarea "REPAIR ESTIMAT"
type textarea "x"
type textarea "REPAIR ESTIMATE"
type textarea "x"
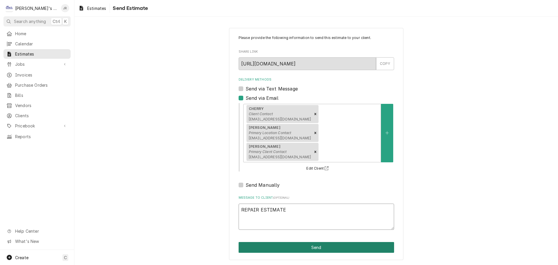
type textarea "REPAIR ESTIMATE"
click at [316, 242] on button "Send" at bounding box center [316, 247] width 155 height 11
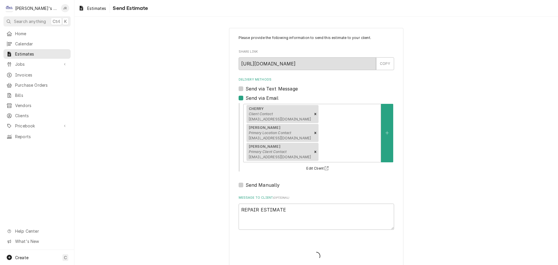
type textarea "x"
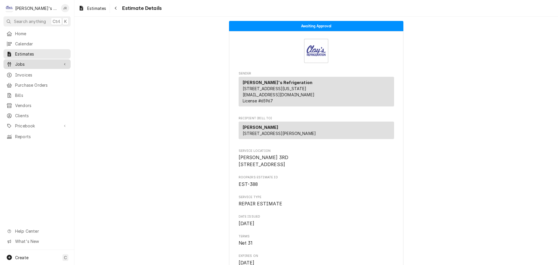
click at [44, 62] on span "Jobs" at bounding box center [37, 64] width 44 height 6
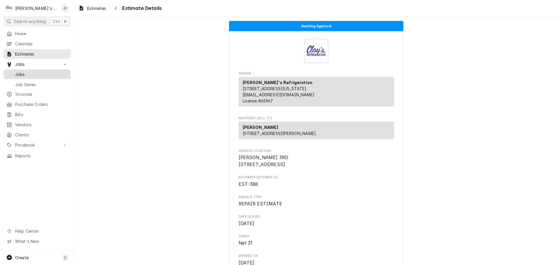
click at [47, 72] on span "Jobs" at bounding box center [41, 74] width 53 height 6
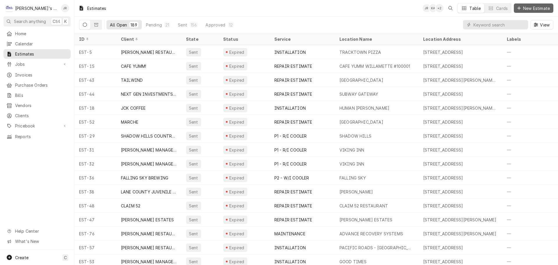
click at [532, 8] on span "New Estimate" at bounding box center [536, 8] width 29 height 6
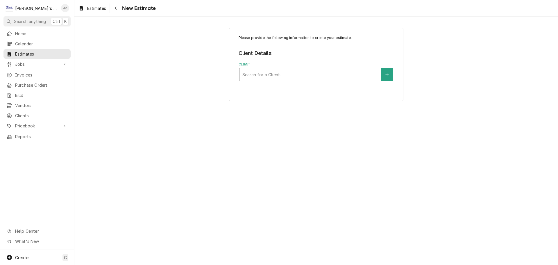
click at [294, 75] on div "Client" at bounding box center [309, 74] width 135 height 10
type input "[GEOGRAPHIC_DATA]"
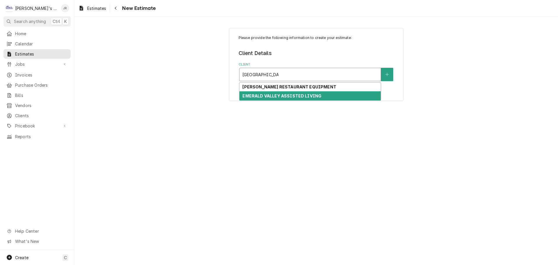
click at [311, 94] on strong "EMERALD VALLEY ASSISTED LIVING" at bounding box center [281, 95] width 79 height 5
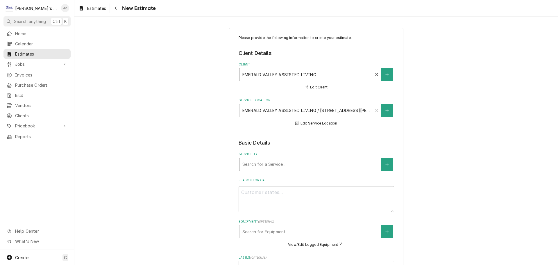
click at [302, 160] on div "Service Type" at bounding box center [309, 164] width 135 height 10
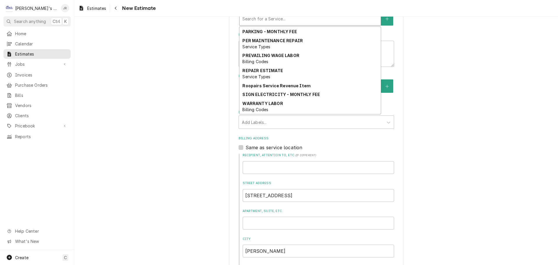
scroll to position [445, 0]
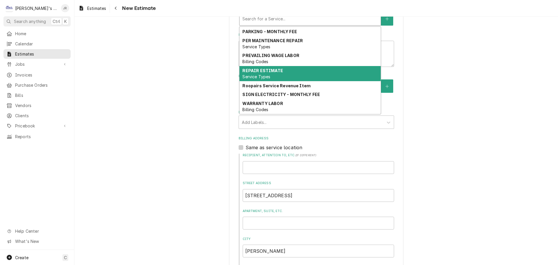
click at [264, 74] on span "Service Types" at bounding box center [256, 76] width 28 height 5
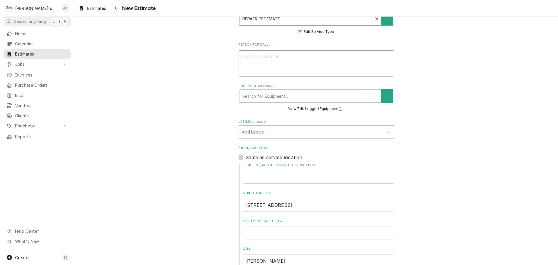
click at [276, 56] on textarea "Reason For Call" at bounding box center [316, 63] width 155 height 26
type textarea "x"
type textarea "1"
type textarea "x"
type textarea "10"
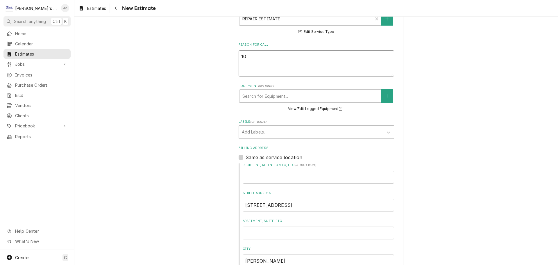
type textarea "x"
type textarea "10/"
type textarea "x"
type textarea "10/1"
type textarea "x"
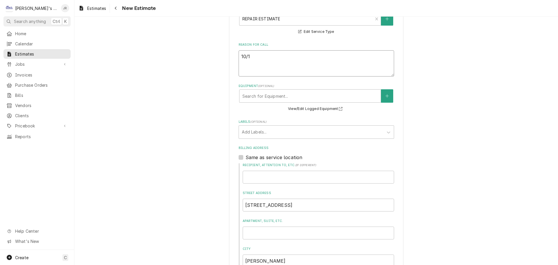
type textarea "10/10"
type textarea "x"
type textarea "10/10/"
type textarea "x"
type textarea "10/10/1"
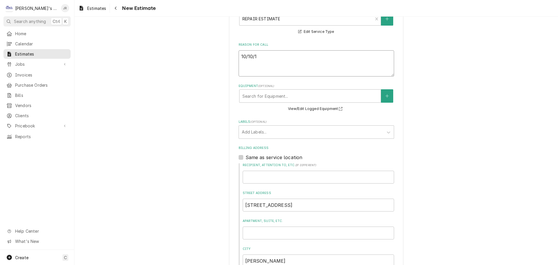
type textarea "x"
type textarea "10/10/"
type textarea "x"
type textarea "10/10/2"
type textarea "x"
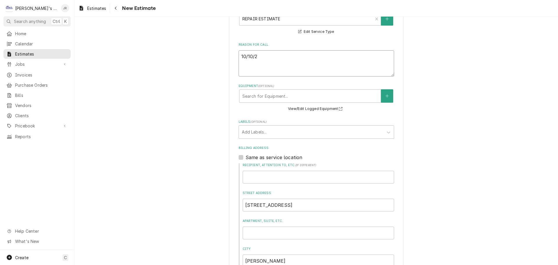
type textarea "10/10/20"
type textarea "x"
type textarea "10/10/202"
type textarea "x"
type textarea "10/10/2025"
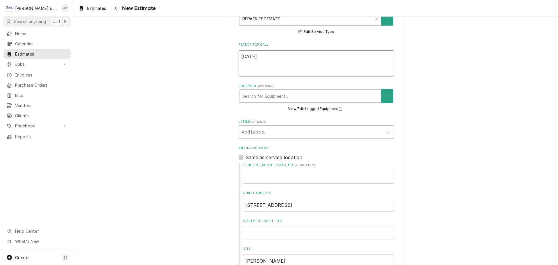
type textarea "x"
type textarea "10/10/2025"
type textarea "x"
type textarea "10/10/2025 J"
type textarea "x"
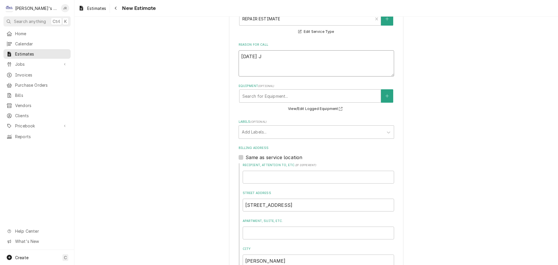
type textarea "10/10/2025 JR"
type textarea "x"
type textarea "10/10/2025 JR"
type textarea "x"
type textarea "10/10/2025 JR -"
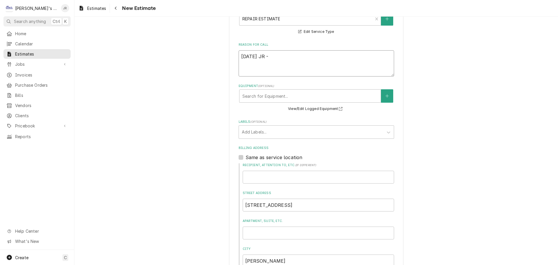
type textarea "x"
type textarea "10/10/2025 JR -"
type textarea "x"
type textarea "10/10/2025 JR - E"
type textarea "x"
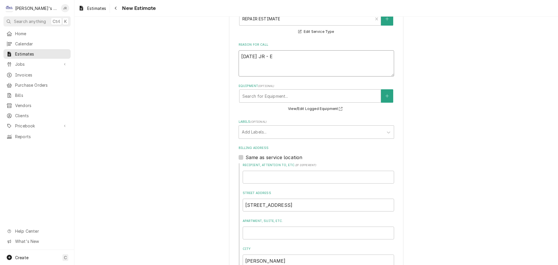
type textarea "10/10/2025 JR - ES"
type textarea "x"
type textarea "10/10/2025 JR - EST"
type textarea "x"
type textarea "10/10/2025 JR - ESTI"
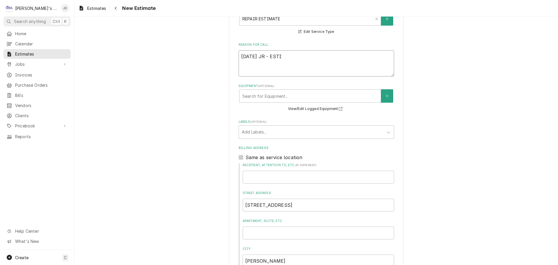
type textarea "x"
type textarea "10/10/2025 JR - ESTIM"
type textarea "x"
type textarea "10/10/2025 JR - ESTIMA"
type textarea "x"
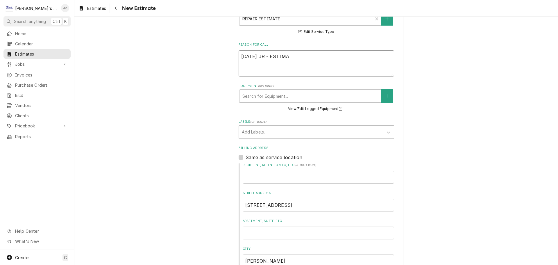
type textarea "10/10/2025 JR - ESTIMAT"
type textarea "x"
type textarea "10/10/2025 JR - ESTIMATE"
type textarea "x"
type textarea "10/10/2025 JR - ESTIMATE"
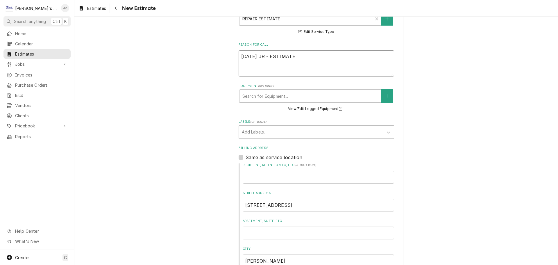
type textarea "x"
type textarea "10/10/2025 JR - ESTIMATE T"
type textarea "x"
type textarea "10/10/2025 JR - ESTIMATE TO"
type textarea "x"
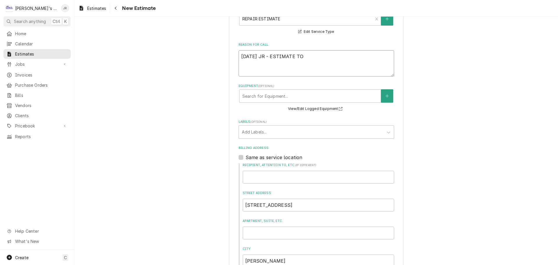
type textarea "10/10/2025 JR - ESTIMATE TO"
type textarea "x"
type textarea "10/10/2025 JR - ESTIMATE TO"
click at [264, 99] on div "Equipment" at bounding box center [309, 96] width 135 height 10
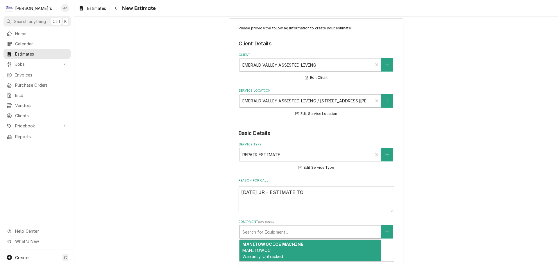
scroll to position [0, 0]
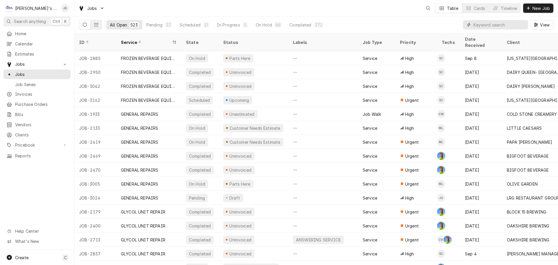
click at [490, 26] on input "Dynamic Content Wrapper" at bounding box center [499, 24] width 52 height 9
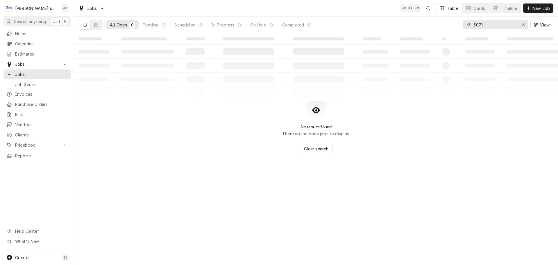
type input "3071"
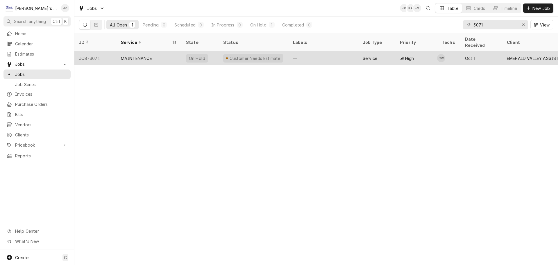
click at [160, 54] on div "MAINTENANCE" at bounding box center [148, 58] width 65 height 14
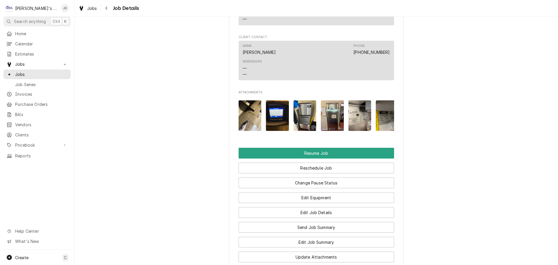
click at [254, 121] on img "Attachments" at bounding box center [250, 115] width 23 height 31
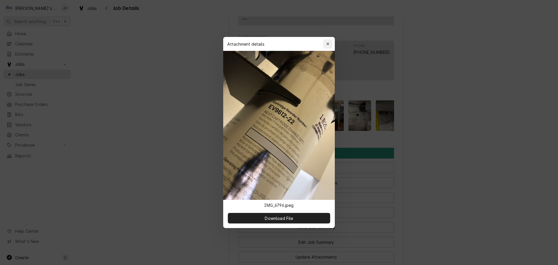
click at [329, 43] on div "button" at bounding box center [328, 44] width 6 height 6
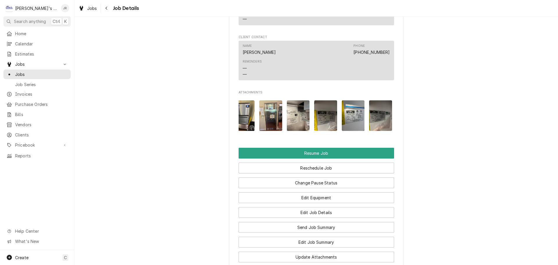
scroll to position [0, 77]
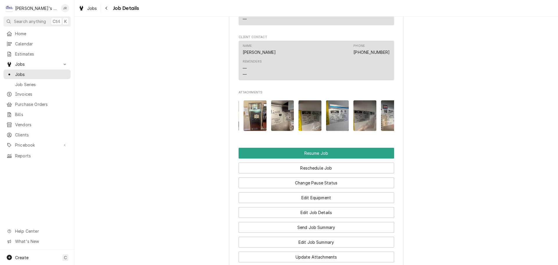
click at [307, 117] on img "Attachments" at bounding box center [309, 115] width 23 height 31
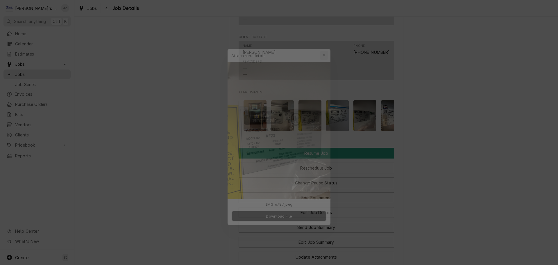
click at [329, 44] on icon "button" at bounding box center [327, 44] width 3 height 4
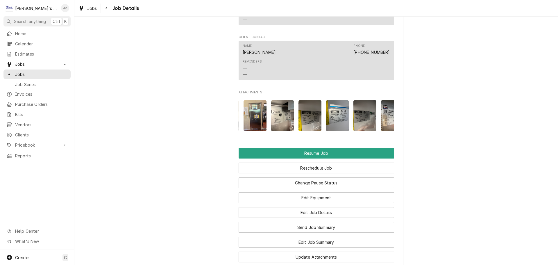
click at [333, 115] on img "Attachments" at bounding box center [337, 115] width 23 height 31
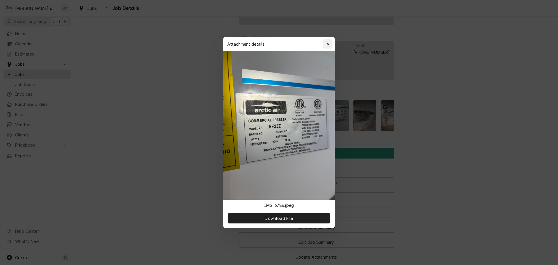
click at [328, 44] on icon "button" at bounding box center [327, 44] width 3 height 4
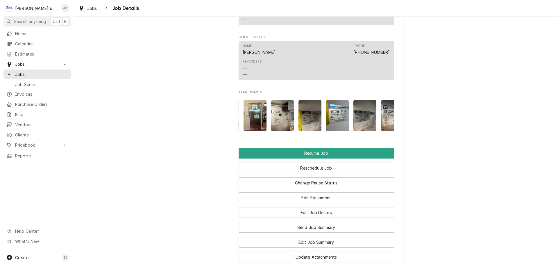
click at [361, 108] on img "Attachments" at bounding box center [364, 115] width 23 height 31
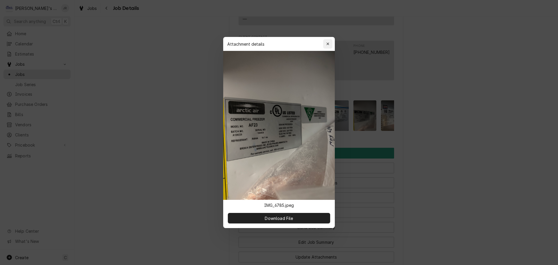
click at [326, 47] on button "button" at bounding box center [327, 43] width 9 height 9
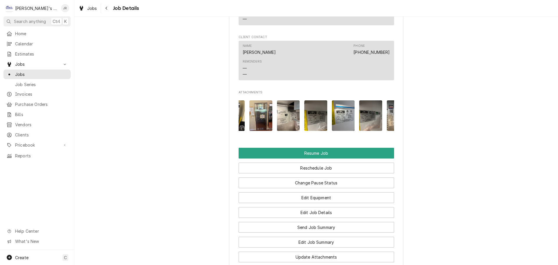
scroll to position [0, 92]
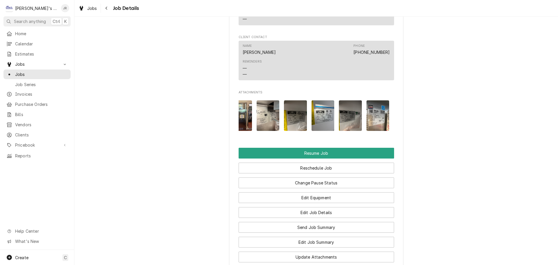
click at [295, 120] on img "Attachments" at bounding box center [295, 115] width 23 height 31
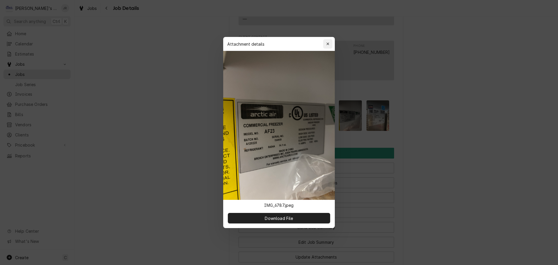
click at [330, 46] on div "button" at bounding box center [328, 44] width 6 height 6
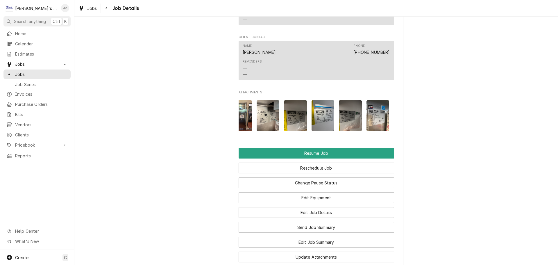
click at [318, 116] on img "Attachments" at bounding box center [322, 115] width 23 height 31
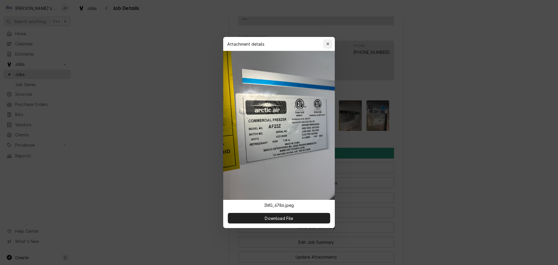
click at [328, 46] on div "button" at bounding box center [328, 44] width 6 height 6
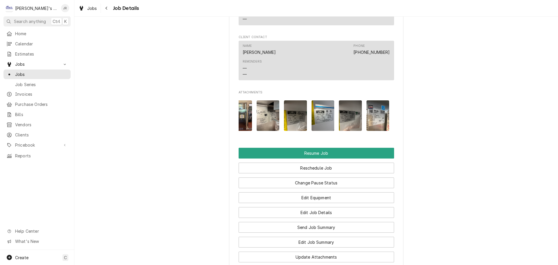
click at [353, 115] on img "Attachments" at bounding box center [350, 115] width 23 height 31
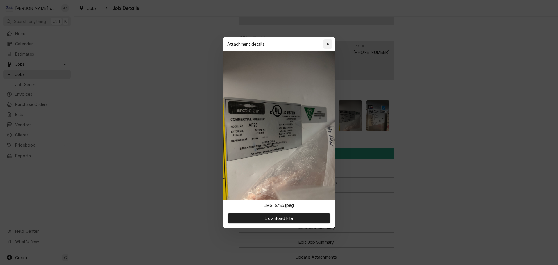
click at [329, 46] on div "button" at bounding box center [328, 44] width 6 height 6
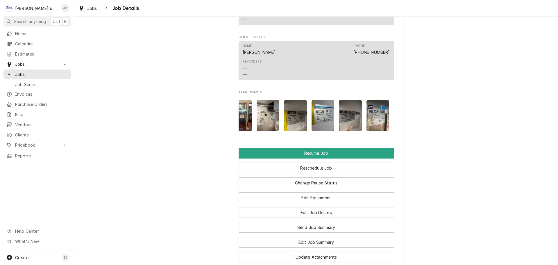
click at [373, 119] on img "Attachments" at bounding box center [377, 115] width 23 height 31
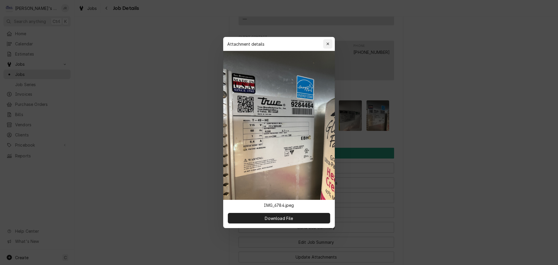
click at [329, 44] on icon "button" at bounding box center [327, 44] width 3 height 4
